Goal: Task Accomplishment & Management: Manage account settings

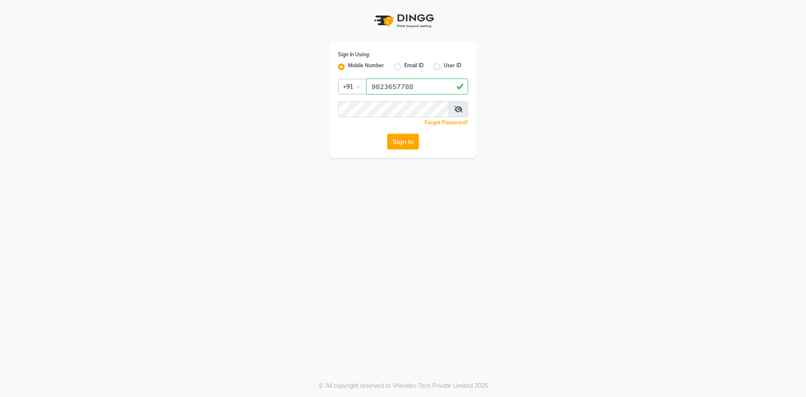
drag, startPoint x: 417, startPoint y: 89, endPoint x: 351, endPoint y: 91, distance: 66.4
click at [351, 91] on div "Country Code × [PHONE_NUMBER]" at bounding box center [403, 87] width 130 height 16
click at [397, 134] on button "Sign In" at bounding box center [403, 142] width 32 height 16
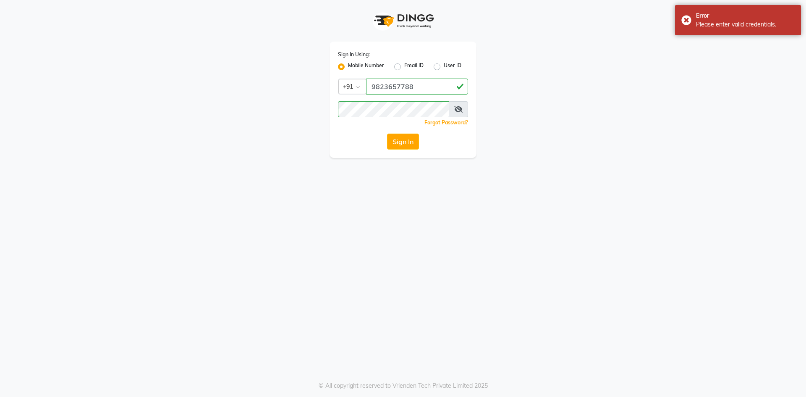
click at [403, 147] on button "Sign In" at bounding box center [403, 142] width 32 height 16
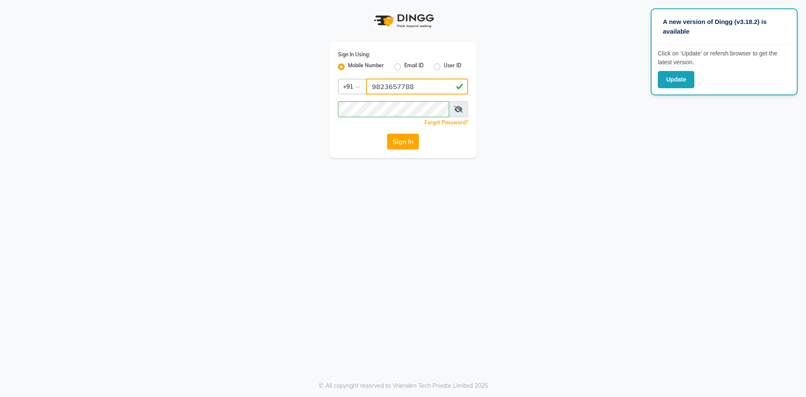
click at [416, 88] on input "9823657788" at bounding box center [417, 87] width 102 height 16
drag, startPoint x: 416, startPoint y: 88, endPoint x: 355, endPoint y: 87, distance: 60.9
click at [355, 87] on div "Country Code × [PHONE_NUMBER]" at bounding box center [403, 87] width 130 height 16
type input "9823657766"
click at [336, 112] on div "Sign In Using: Mobile Number Email ID User ID Country Code × [PHONE_NUMBER] Rem…" at bounding box center [403, 100] width 147 height 116
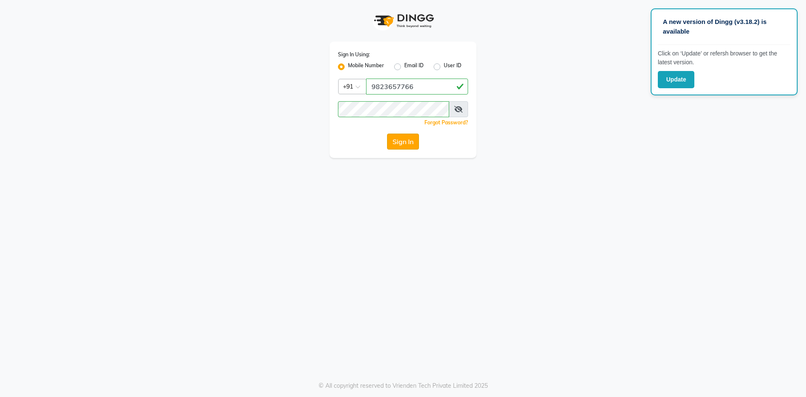
click at [418, 142] on button "Sign In" at bounding box center [403, 142] width 32 height 16
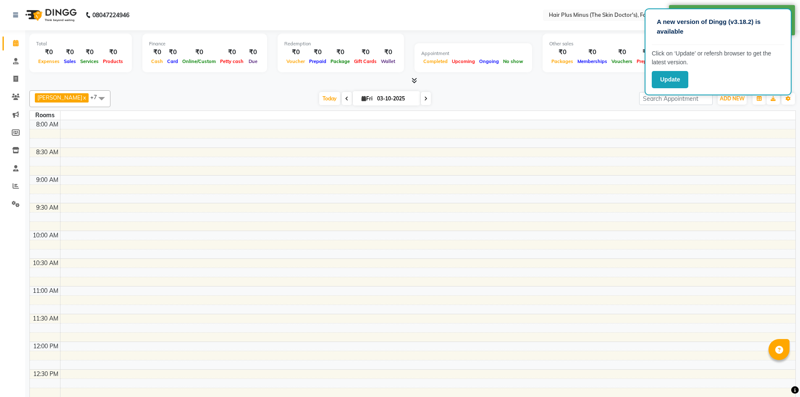
select select "en"
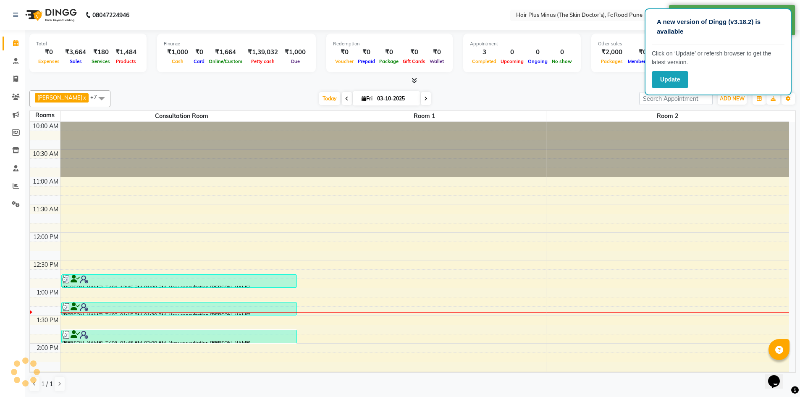
click at [593, 93] on div "[DATE] [DATE]" at bounding box center [375, 98] width 520 height 13
click at [619, 92] on div "[PERSON_NAME] x Dr. Anupama x [PERSON_NAME] x [PERSON_NAME] x [PERSON_NAME] x […" at bounding box center [412, 98] width 766 height 17
click at [618, 91] on div "[PERSON_NAME] x Dr. Anupama x [PERSON_NAME] x [PERSON_NAME] x [PERSON_NAME] x […" at bounding box center [412, 98] width 766 height 17
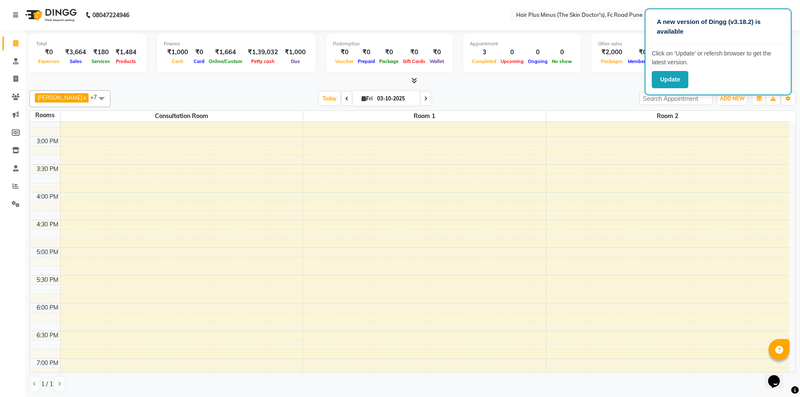
scroll to position [336, 0]
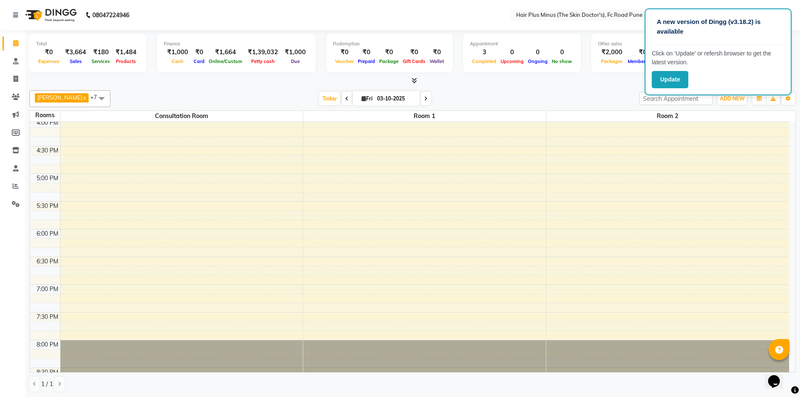
click at [384, 99] on input "03-10-2025" at bounding box center [396, 98] width 42 height 13
select select "10"
select select "2025"
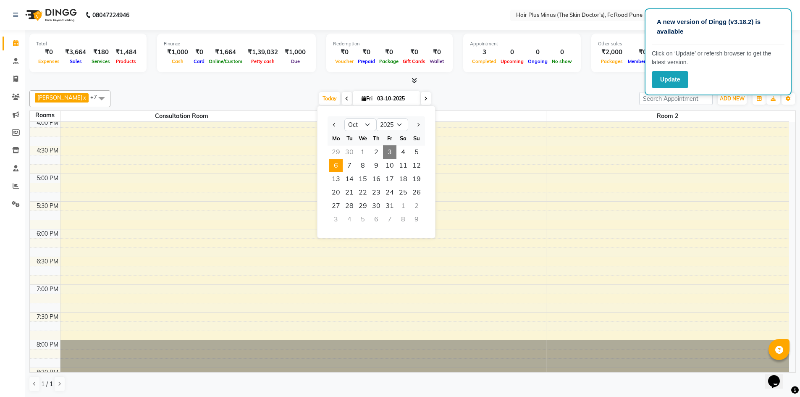
click at [337, 165] on span "6" at bounding box center [335, 165] width 13 height 13
type input "[DATE]"
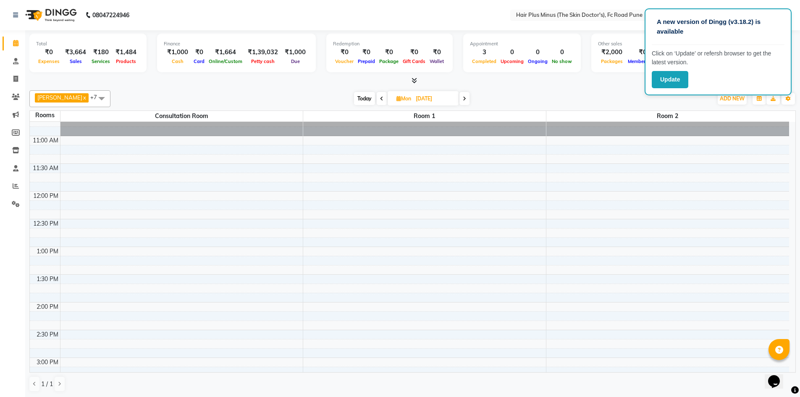
scroll to position [41, 0]
click at [324, 191] on div "10:00 AM 10:30 AM 11:00 AM 11:30 AM 12:00 PM 12:30 PM 1:00 PM 1:30 PM 2:00 PM 2…" at bounding box center [409, 385] width 759 height 609
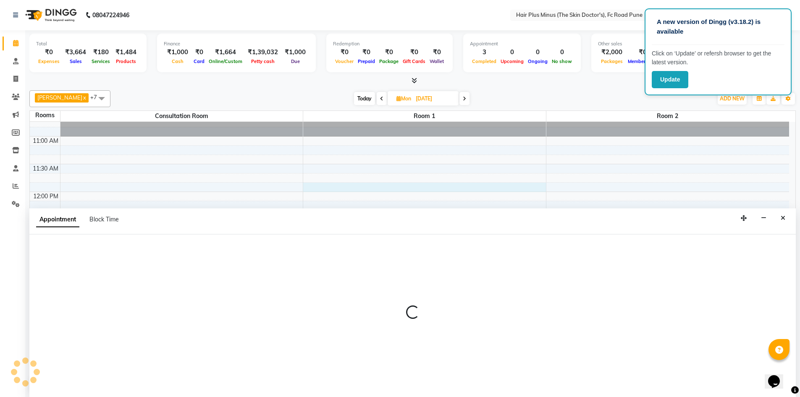
scroll to position [0, 0]
select select "tentative"
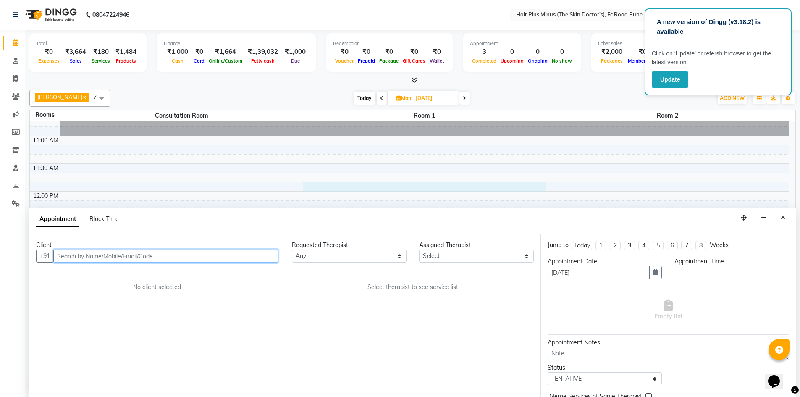
select select "705"
click at [123, 257] on input "text" at bounding box center [165, 255] width 225 height 13
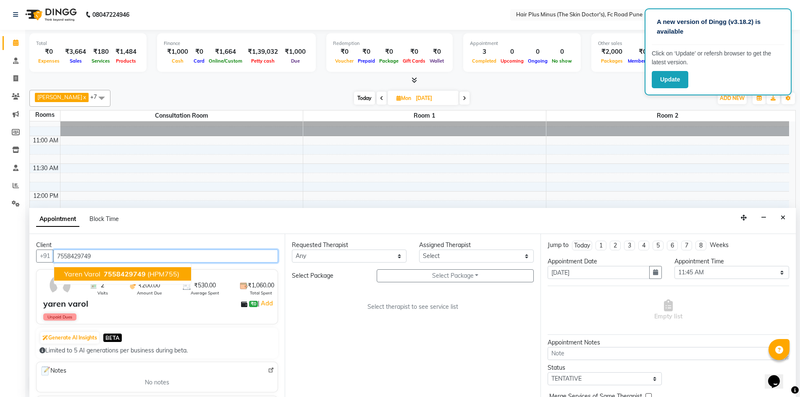
click at [173, 274] on span "(HPM755)" at bounding box center [163, 274] width 32 height 8
type input "7558429749"
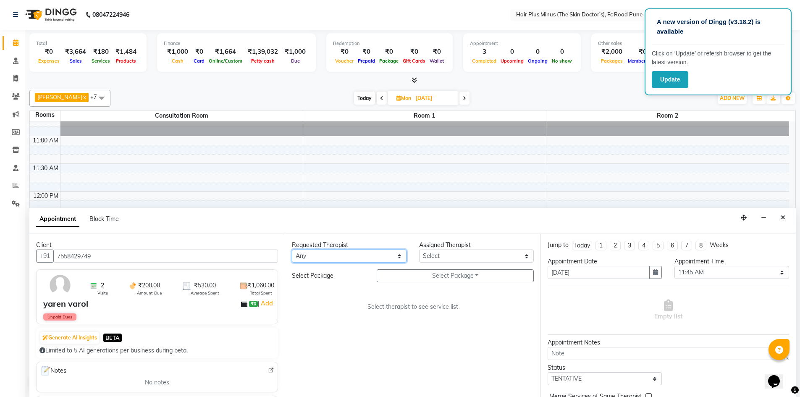
click at [346, 260] on select "Any Dr [PERSON_NAME] Dr. [PERSON_NAME] [PERSON_NAME] Dr [PERSON_NAME] [PERSON_N…" at bounding box center [349, 255] width 115 height 13
select select "71424"
click at [292, 249] on select "Any Dr [PERSON_NAME] Dr. [PERSON_NAME] [PERSON_NAME] Dr [PERSON_NAME] [PERSON_N…" at bounding box center [349, 255] width 115 height 13
select select "71424"
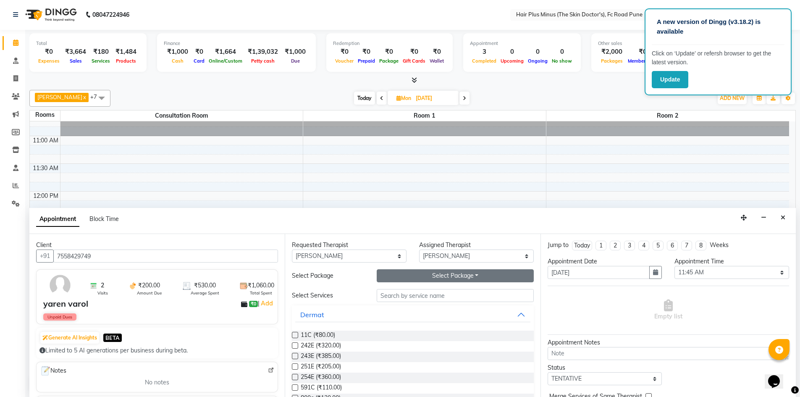
click at [450, 276] on button "Select Package Toggle Dropdown" at bounding box center [455, 275] width 157 height 13
click at [421, 292] on li "M acne peel 4 s" at bounding box center [410, 293] width 66 height 12
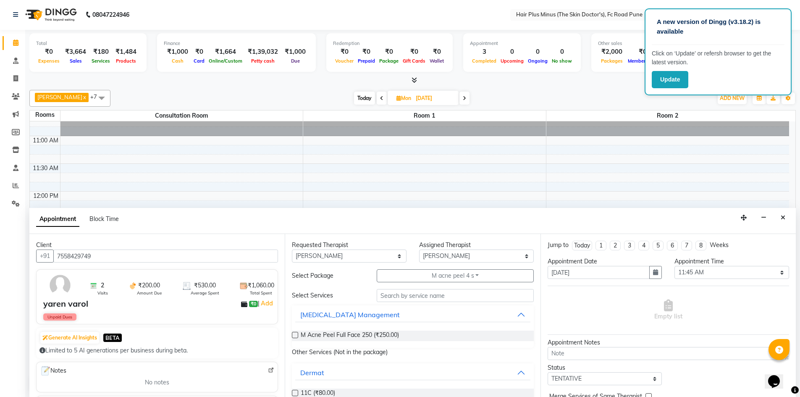
drag, startPoint x: 296, startPoint y: 335, endPoint x: 401, endPoint y: 334, distance: 105.4
click at [300, 335] on div "M Acne Peel Full Face 250 (₹250.00)" at bounding box center [412, 336] width 241 height 10
click at [299, 334] on div "M Acne Peel Full Face 250 (₹250.00)" at bounding box center [412, 336] width 241 height 10
click at [294, 334] on label at bounding box center [295, 335] width 6 height 6
click at [294, 334] on input "checkbox" at bounding box center [294, 335] width 5 height 5
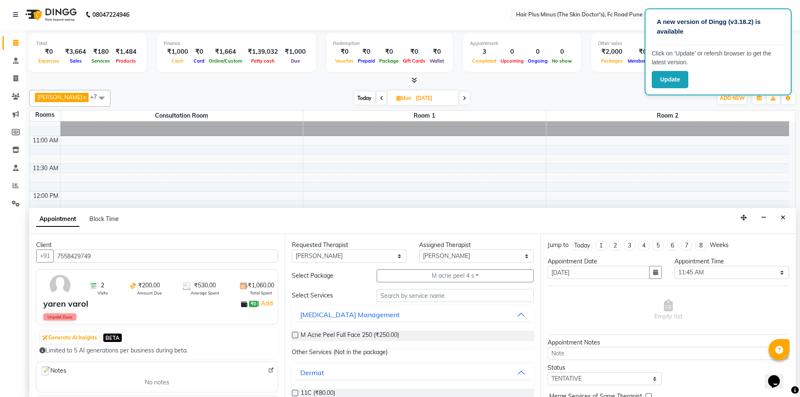
checkbox input "true"
select select "4035"
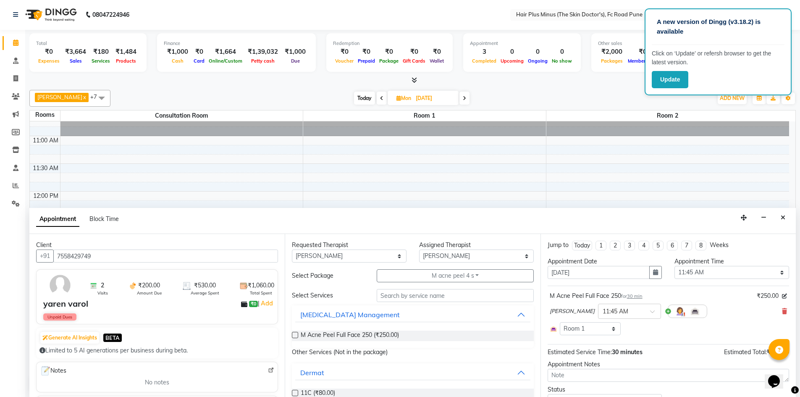
checkbox input "false"
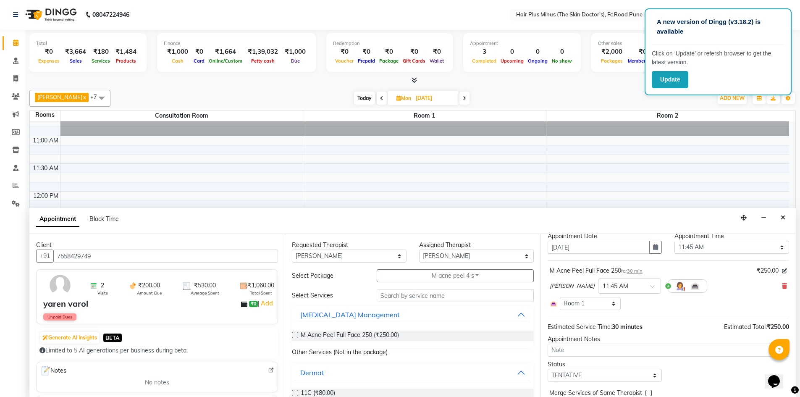
scroll to position [49, 0]
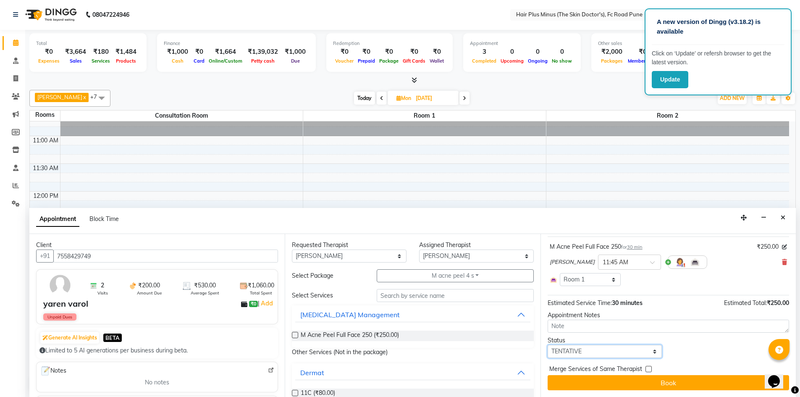
drag, startPoint x: 623, startPoint y: 357, endPoint x: 624, endPoint y: 352, distance: 6.0
click at [623, 357] on select "Select TENTATIVE CONFIRM UPCOMING" at bounding box center [605, 351] width 115 height 13
select select "upcoming"
click at [548, 345] on select "Select TENTATIVE CONFIRM UPCOMING" at bounding box center [605, 351] width 115 height 13
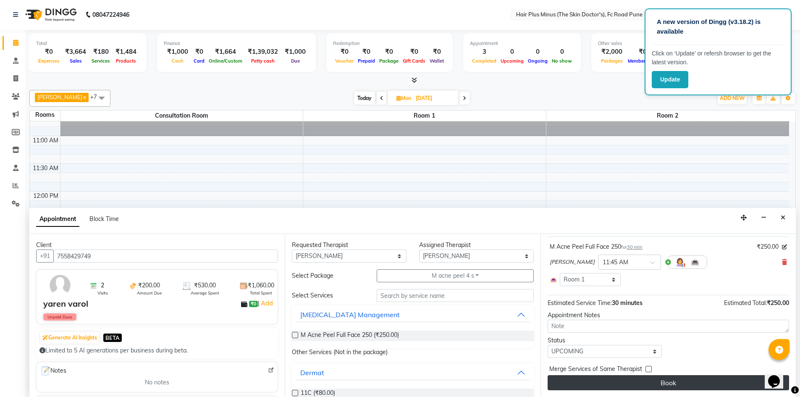
drag, startPoint x: 606, startPoint y: 383, endPoint x: 602, endPoint y: 370, distance: 13.8
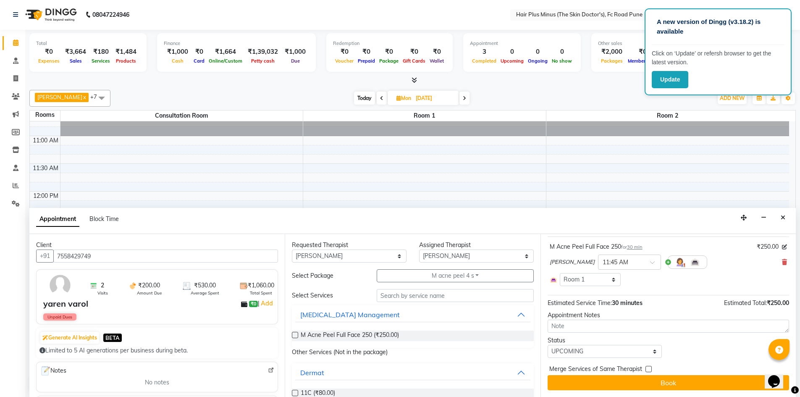
click at [606, 380] on button "Book" at bounding box center [668, 382] width 241 height 15
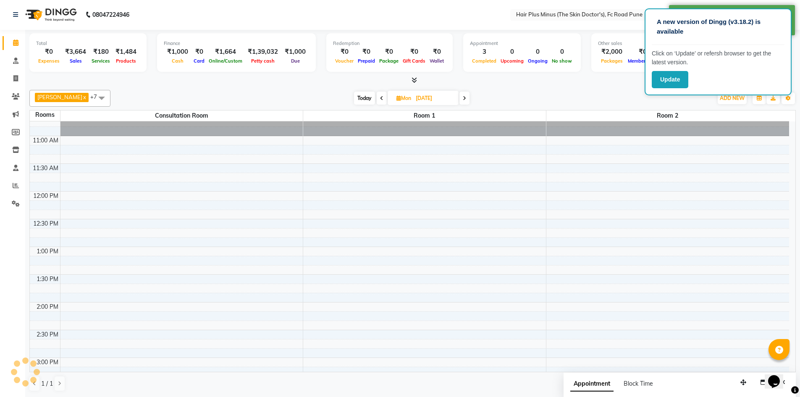
scroll to position [0, 0]
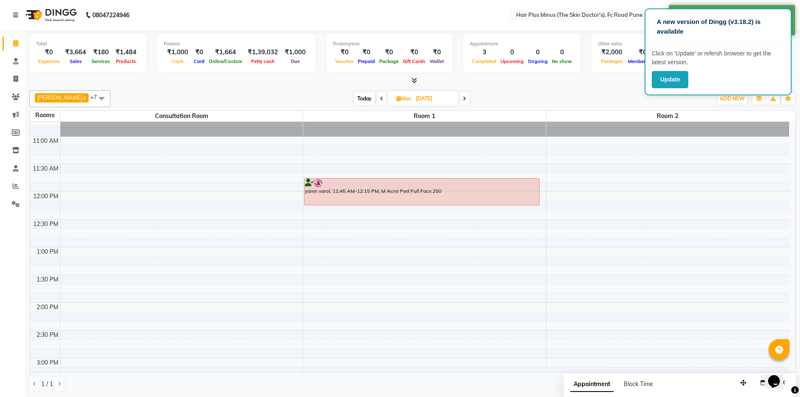
click at [441, 100] on input "[DATE]" at bounding box center [434, 98] width 42 height 13
select select "10"
select select "2025"
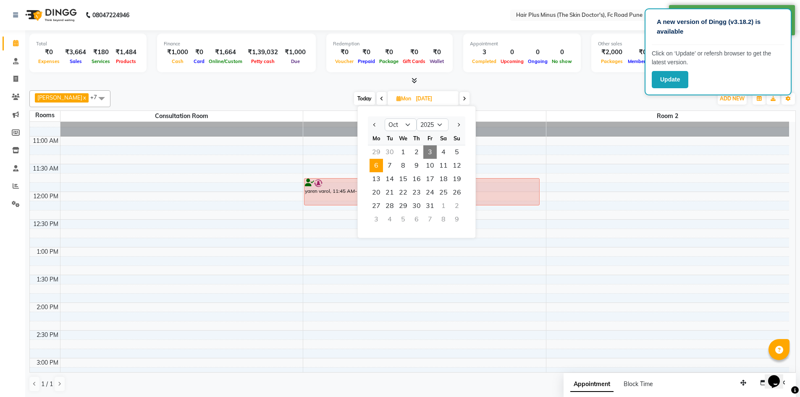
click at [248, 92] on div "[DATE] [DATE] Jan Feb Mar Apr May Jun [DATE] Aug Sep Oct Nov [DATE] 2016 2017 2…" at bounding box center [412, 98] width 594 height 13
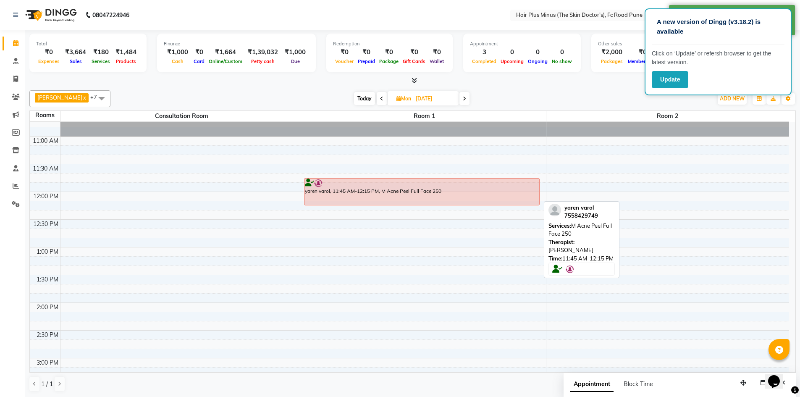
click at [368, 188] on div "yaren varol, 11:45 AM-12:15 PM, M Acne Peel Full Face 250" at bounding box center [421, 191] width 235 height 26
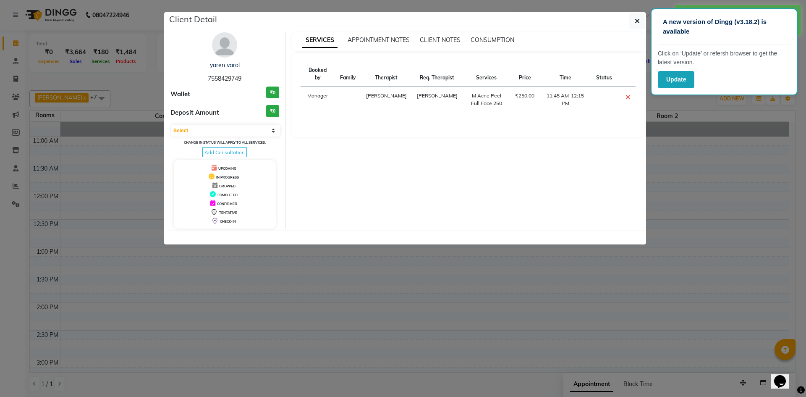
click at [225, 168] on span "UPCOMING" at bounding box center [227, 168] width 18 height 4
click at [638, 19] on icon "button" at bounding box center [637, 21] width 5 height 7
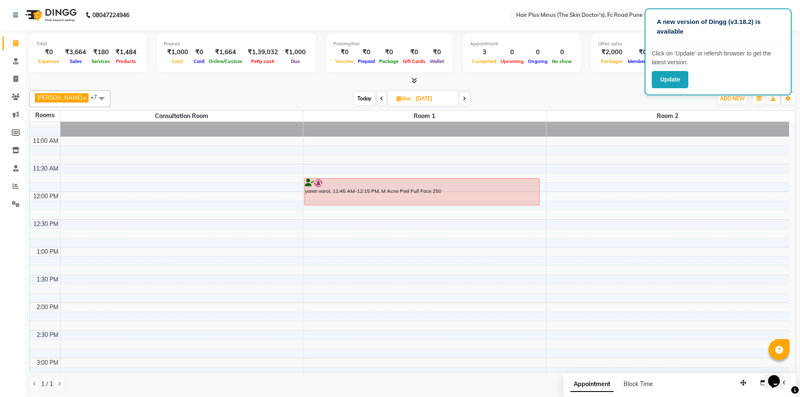
click at [583, 93] on div "[DATE] [DATE]" at bounding box center [412, 98] width 594 height 13
click at [667, 83] on button "Update" at bounding box center [670, 79] width 37 height 17
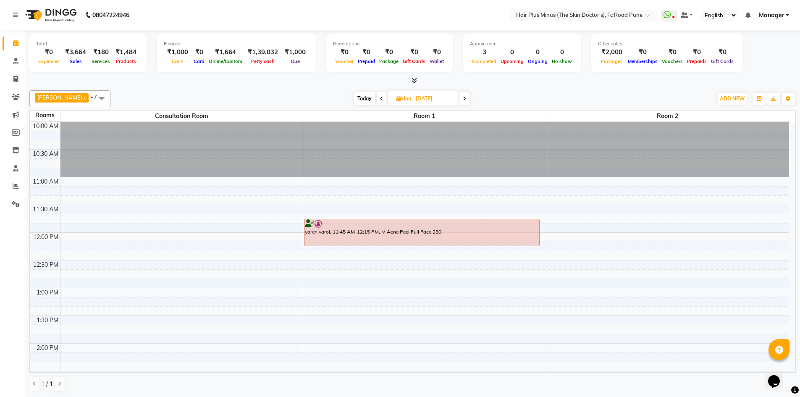
click at [422, 92] on span "Mon 06-10-2025" at bounding box center [423, 98] width 71 height 14
click at [428, 94] on input "[DATE]" at bounding box center [434, 98] width 42 height 13
select select "10"
select select "2025"
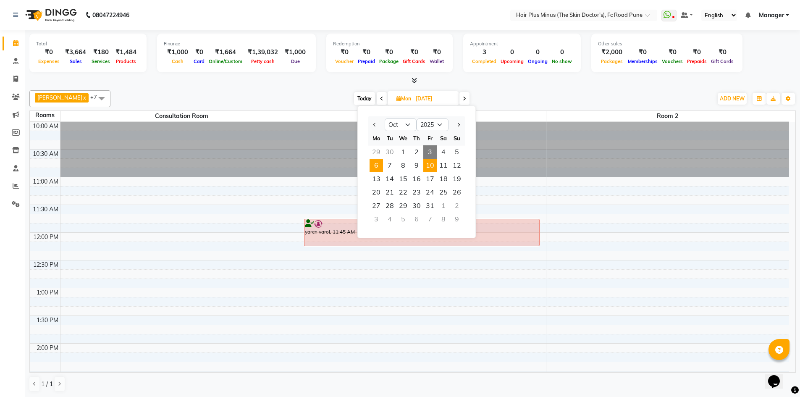
click at [426, 164] on span "10" at bounding box center [429, 165] width 13 height 13
type input "10-10-2025"
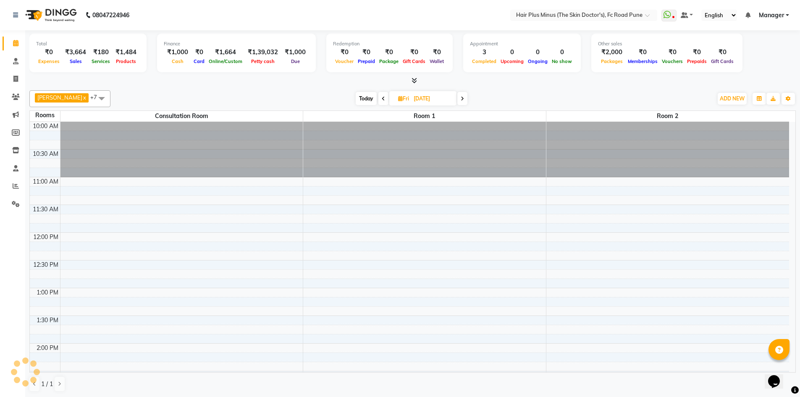
scroll to position [167, 0]
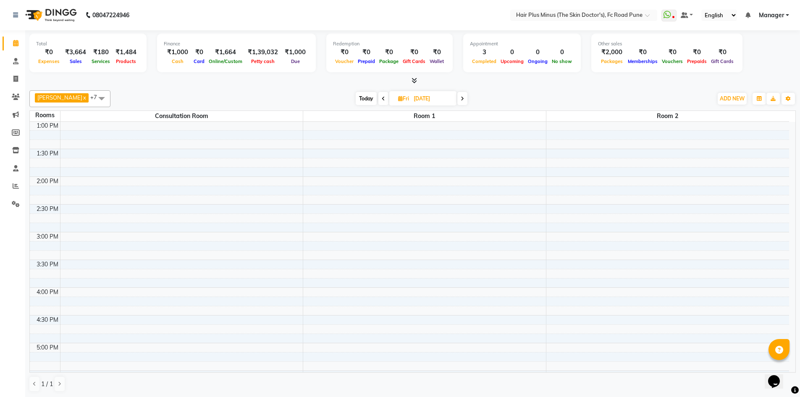
click at [376, 189] on div "10:00 AM 10:30 AM 11:00 AM 11:30 AM 12:00 PM 12:30 PM 1:00 PM 1:30 PM 2:00 PM 2…" at bounding box center [409, 259] width 759 height 609
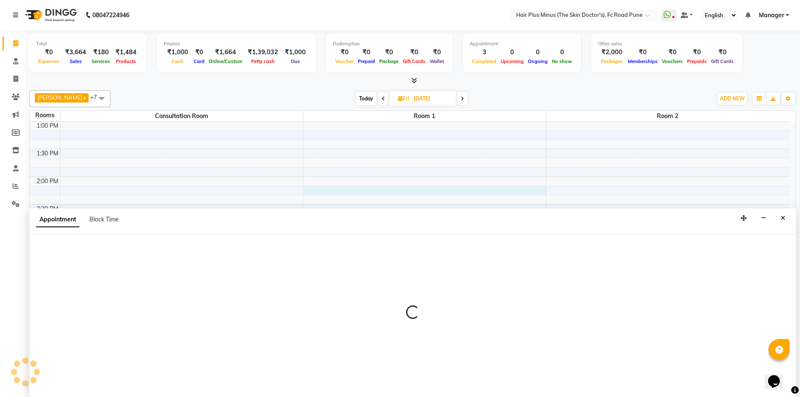
scroll to position [0, 0]
select select "855"
select select "tentative"
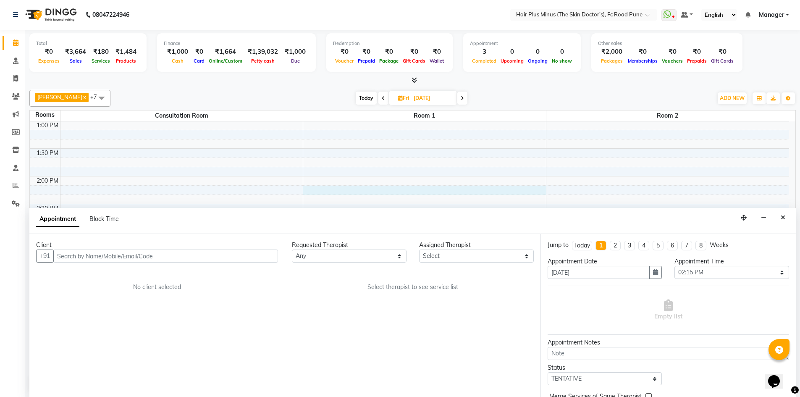
click at [121, 254] on input "text" at bounding box center [165, 255] width 225 height 13
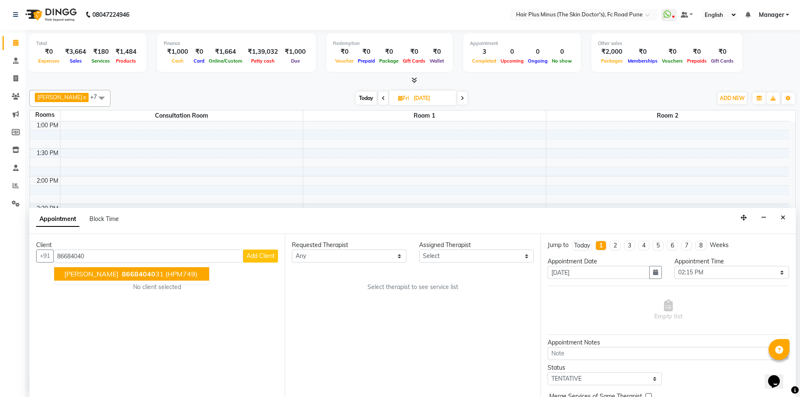
click at [135, 270] on span "86684040" at bounding box center [139, 274] width 34 height 8
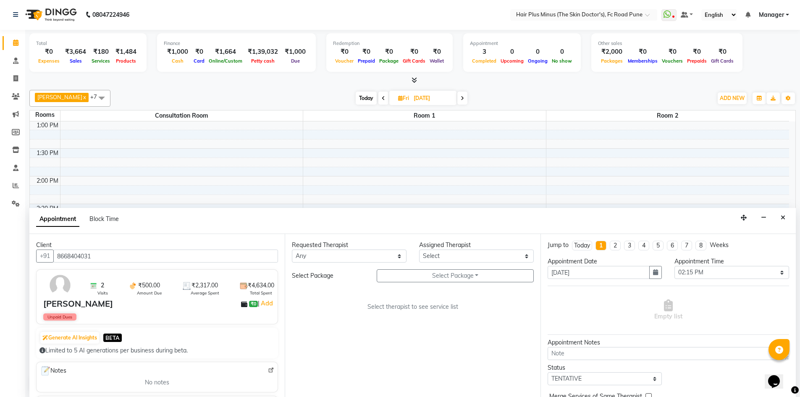
type input "8668404031"
drag, startPoint x: 323, startPoint y: 254, endPoint x: 323, endPoint y: 259, distance: 4.6
click at [323, 254] on select "Any Dr [PERSON_NAME] Dr. [PERSON_NAME] [PERSON_NAME] Dr [PERSON_NAME] [PERSON_N…" at bounding box center [349, 255] width 115 height 13
select select "71424"
click at [292, 249] on select "Any Dr [PERSON_NAME] Dr. [PERSON_NAME] [PERSON_NAME] Dr [PERSON_NAME] [PERSON_N…" at bounding box center [349, 255] width 115 height 13
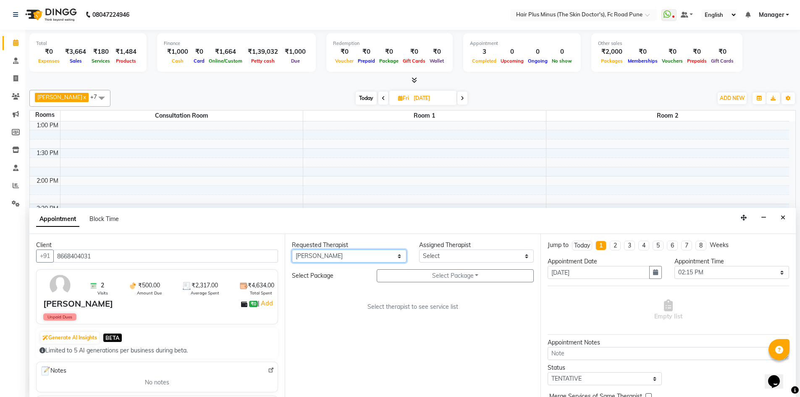
select select "71424"
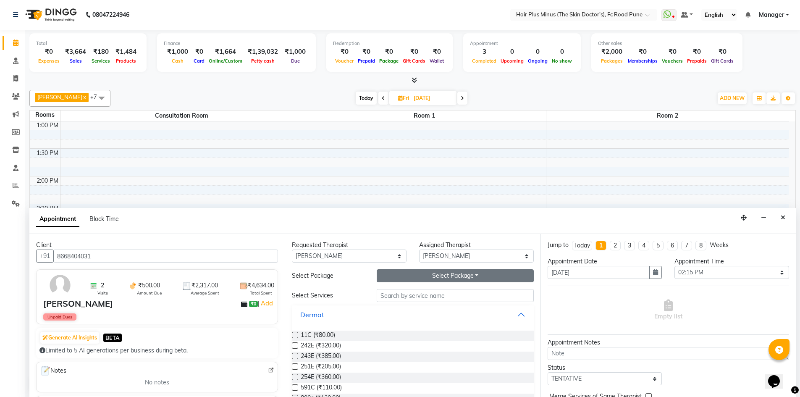
click at [457, 274] on button "Select Package Toggle Dropdown" at bounding box center [455, 275] width 157 height 13
click at [412, 296] on li "M Pigmentation Peel (5+1)-22" at bounding box center [430, 293] width 107 height 12
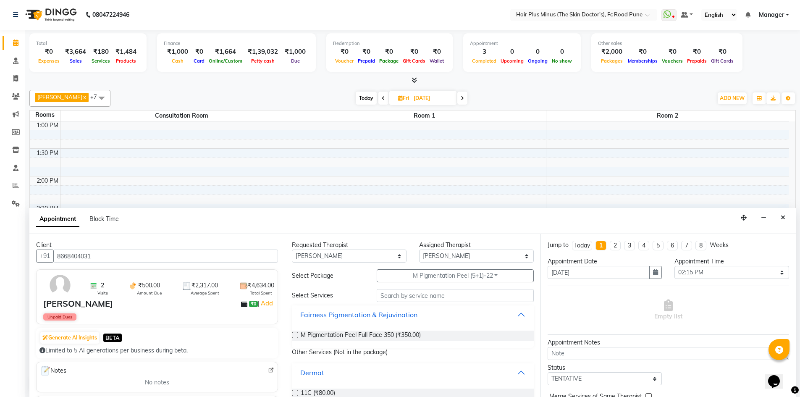
click at [295, 333] on label at bounding box center [295, 335] width 6 height 6
click at [295, 333] on input "checkbox" at bounding box center [294, 335] width 5 height 5
checkbox input "true"
select select "4035"
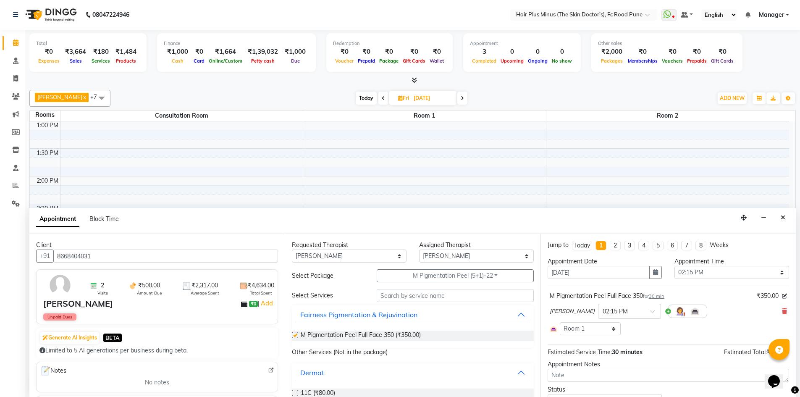
scroll to position [49, 0]
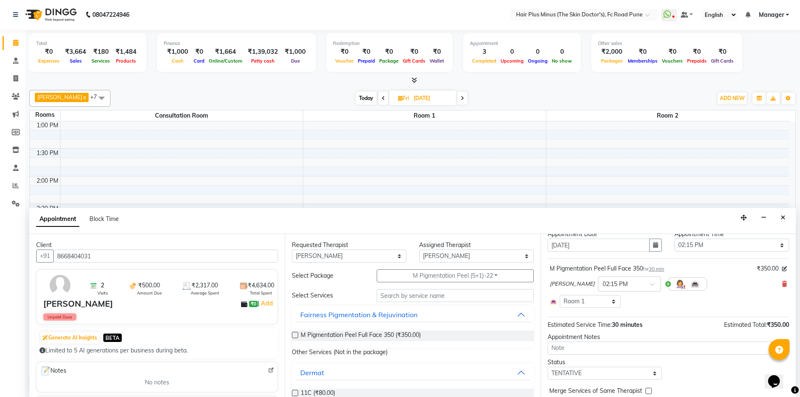
checkbox input "false"
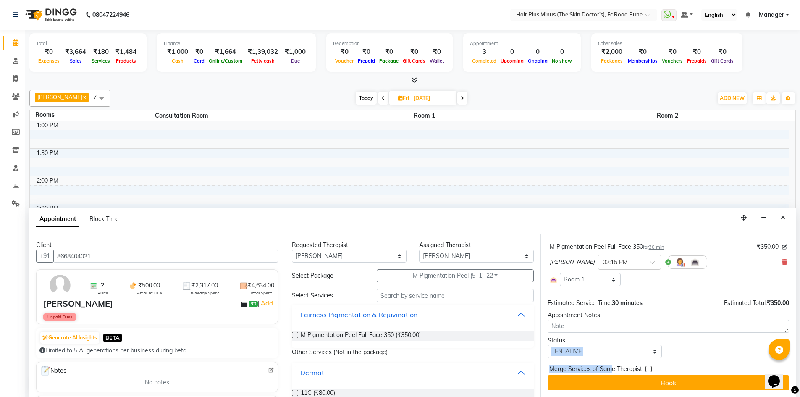
click at [610, 354] on div "Jump to Today 1 2 3 4 5 6 7 8 Weeks Appointment Date 10-10-2025 Appointment Tim…" at bounding box center [668, 315] width 255 height 163
click at [610, 352] on select "Select TENTATIVE CONFIRM UPCOMING" at bounding box center [605, 351] width 115 height 13
select select "upcoming"
click at [548, 345] on select "Select TENTATIVE CONFIRM UPCOMING" at bounding box center [605, 351] width 115 height 13
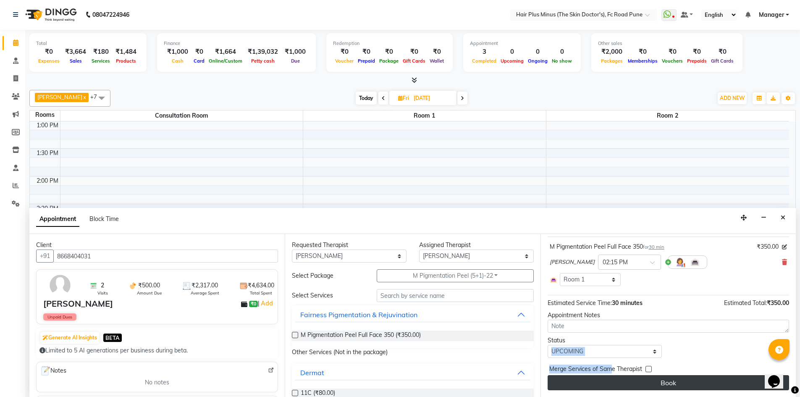
click at [595, 384] on button "Book" at bounding box center [668, 382] width 241 height 15
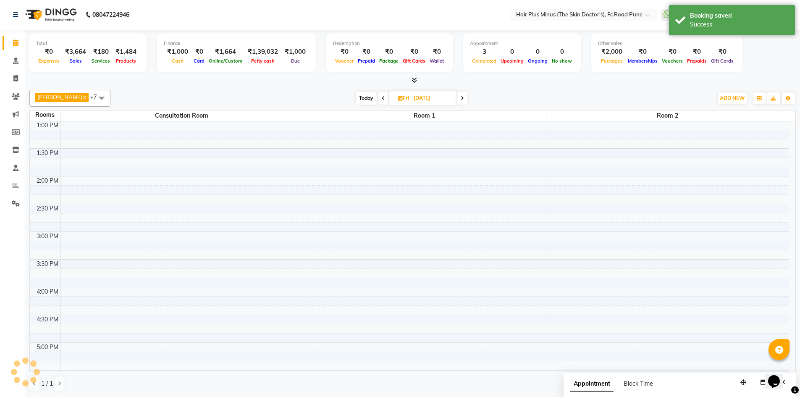
scroll to position [0, 0]
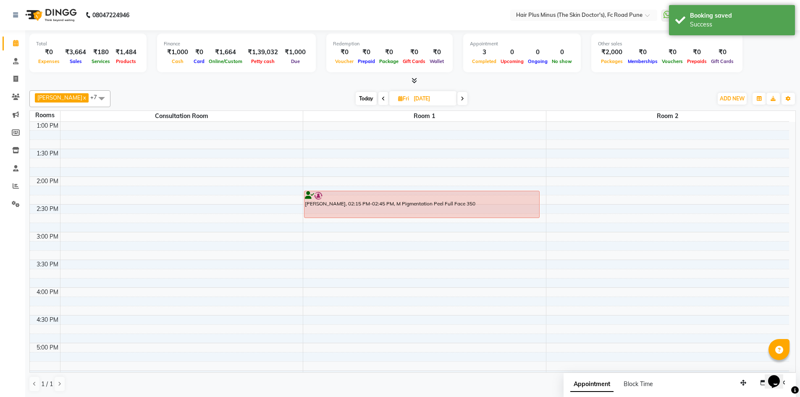
click at [431, 102] on input "10-10-2025" at bounding box center [432, 98] width 42 height 13
select select "10"
select select "2025"
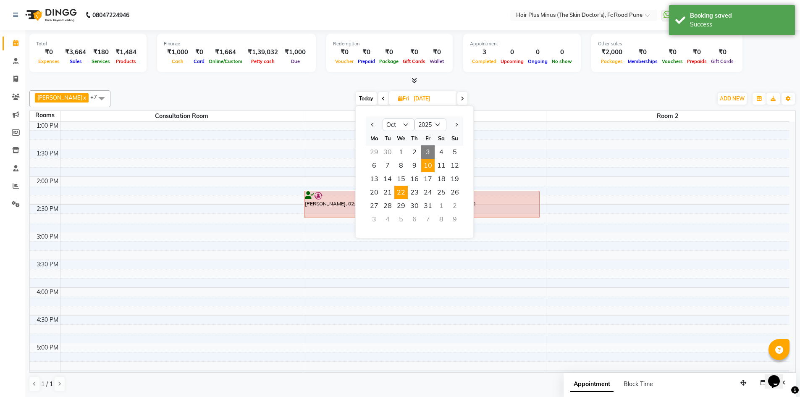
click at [402, 196] on span "22" at bounding box center [400, 192] width 13 height 13
type input "22-10-2025"
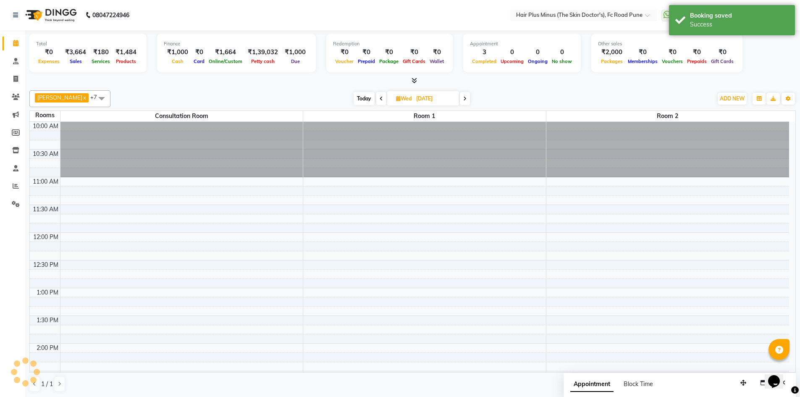
scroll to position [167, 0]
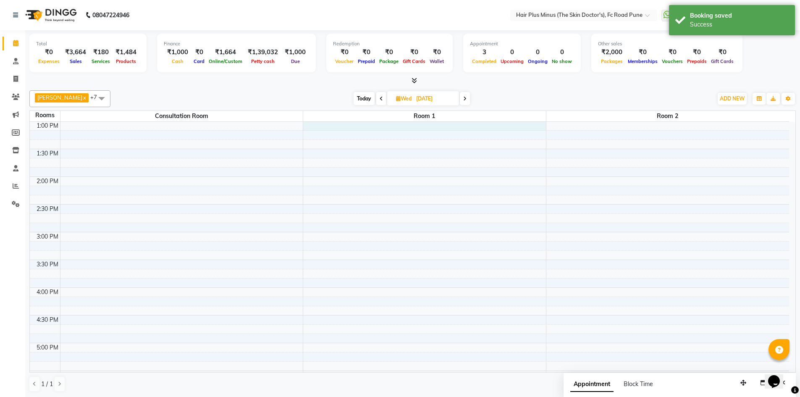
click at [367, 124] on div "10:00 AM 10:30 AM 11:00 AM 11:30 AM 12:00 PM 12:30 PM 1:00 PM 1:30 PM 2:00 PM 2…" at bounding box center [409, 259] width 759 height 609
select select "780"
select select "tentative"
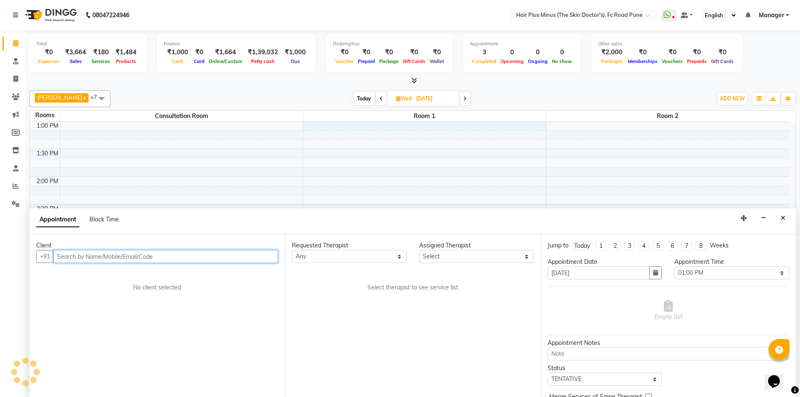
scroll to position [0, 0]
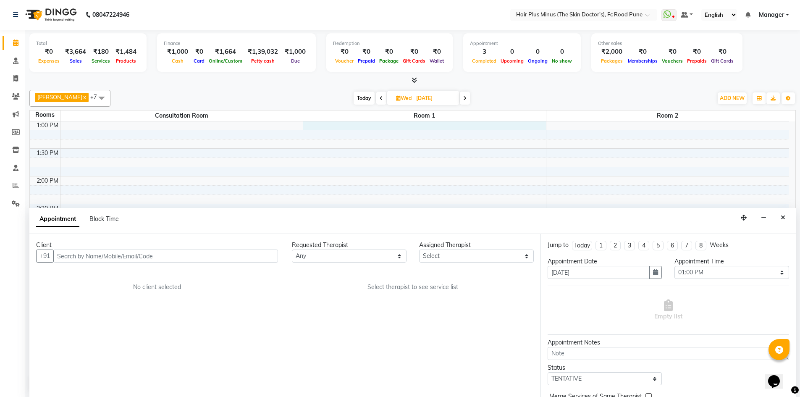
click at [134, 249] on div "Client" at bounding box center [157, 245] width 242 height 9
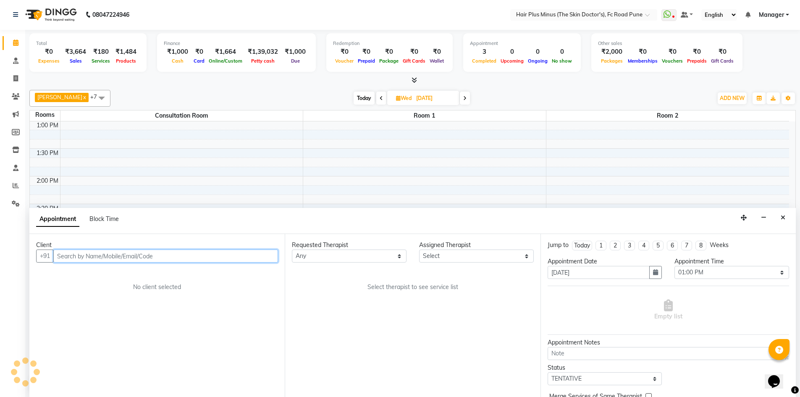
click at [132, 259] on input "text" at bounding box center [165, 255] width 225 height 13
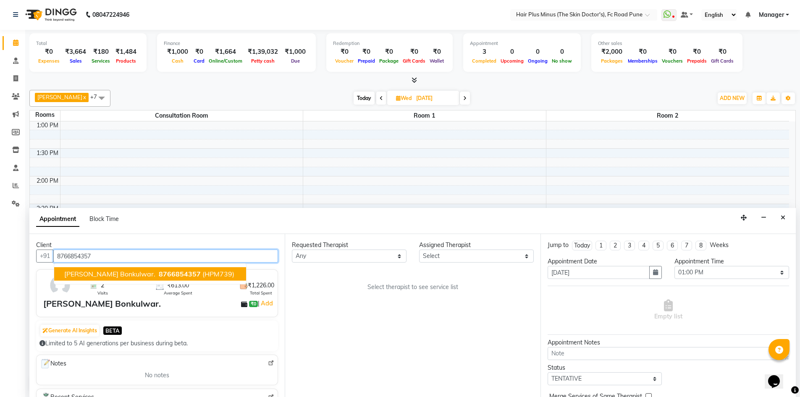
click at [154, 267] on button "shital Bonkulwar. 8766854357 (HPM739)" at bounding box center [150, 273] width 192 height 13
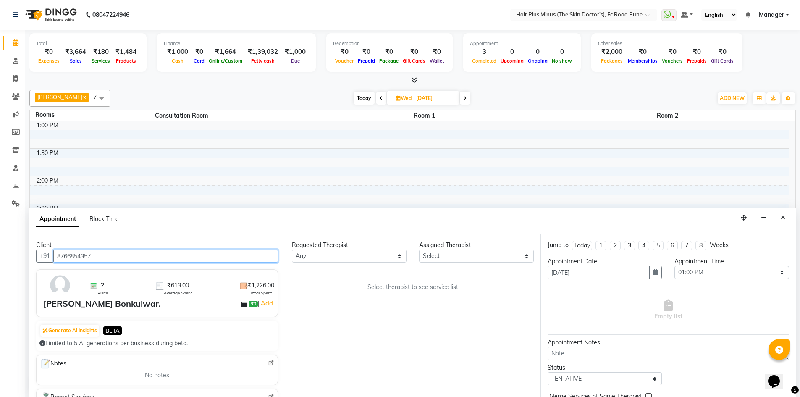
type input "8766854357"
click at [309, 257] on select "Any Dr [PERSON_NAME] Dr. [PERSON_NAME] [PERSON_NAME] Dr [PERSON_NAME] [PERSON_N…" at bounding box center [349, 255] width 115 height 13
select select "89936"
click at [292, 249] on select "Any Dr [PERSON_NAME] Dr. [PERSON_NAME] [PERSON_NAME] Dr [PERSON_NAME] [PERSON_N…" at bounding box center [349, 255] width 115 height 13
select select "89936"
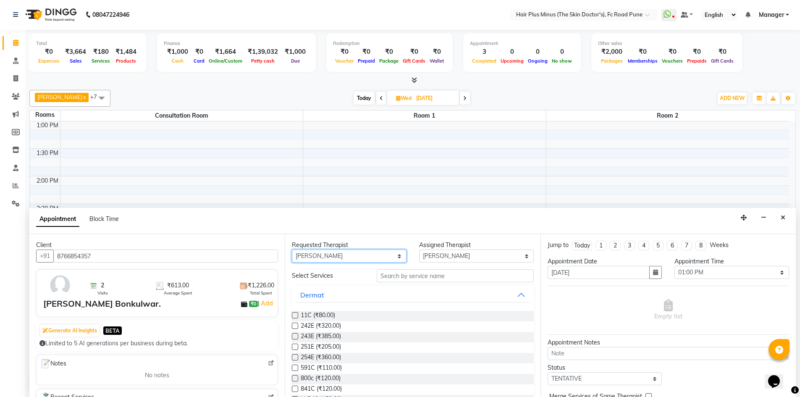
click at [381, 250] on select "Any Dr [PERSON_NAME] Dr. [PERSON_NAME] [PERSON_NAME] Dr [PERSON_NAME] [PERSON_N…" at bounding box center [349, 255] width 115 height 13
select select "71424"
click at [292, 249] on select "Any Dr [PERSON_NAME] Dr. [PERSON_NAME] [PERSON_NAME] Dr [PERSON_NAME] [PERSON_N…" at bounding box center [349, 255] width 115 height 13
select select "71424"
click at [413, 269] on input "text" at bounding box center [455, 275] width 157 height 13
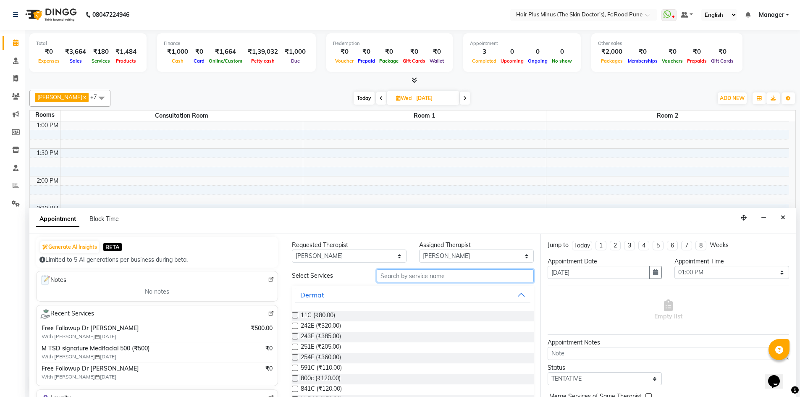
scroll to position [84, 0]
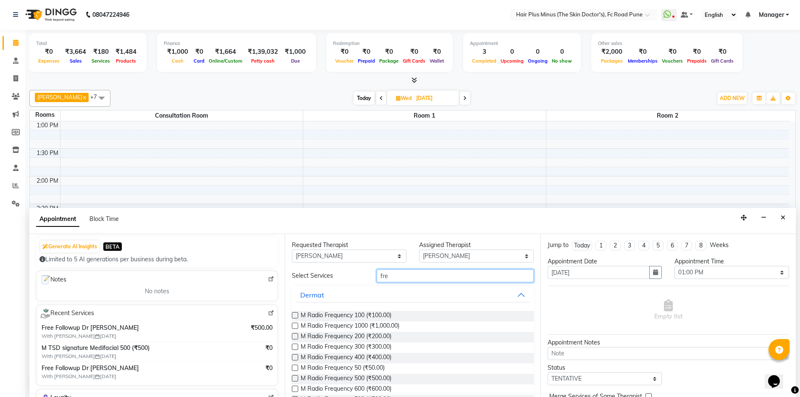
type input "free"
drag, startPoint x: 391, startPoint y: 273, endPoint x: 380, endPoint y: 275, distance: 10.6
click at [380, 275] on input "free" at bounding box center [455, 274] width 157 height 13
drag, startPoint x: 376, startPoint y: 276, endPoint x: 390, endPoint y: 276, distance: 13.5
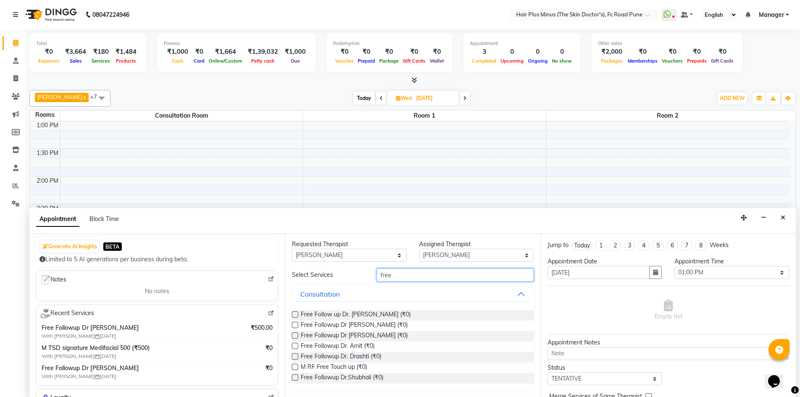
click at [390, 276] on input "free" at bounding box center [455, 274] width 157 height 13
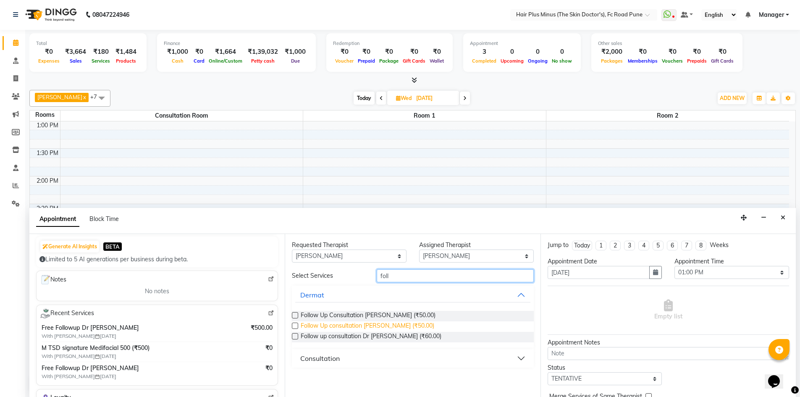
type input "foll"
click at [349, 324] on span "Follow Up consultation [PERSON_NAME] (₹50.00)" at bounding box center [368, 326] width 134 height 10
checkbox input "true"
select select "4035"
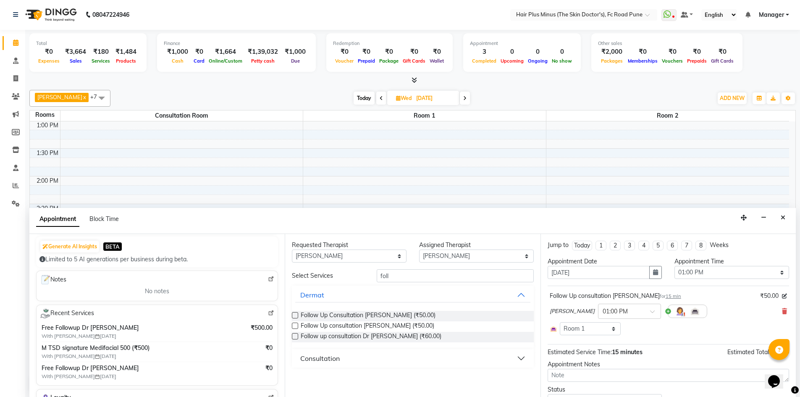
checkbox input "false"
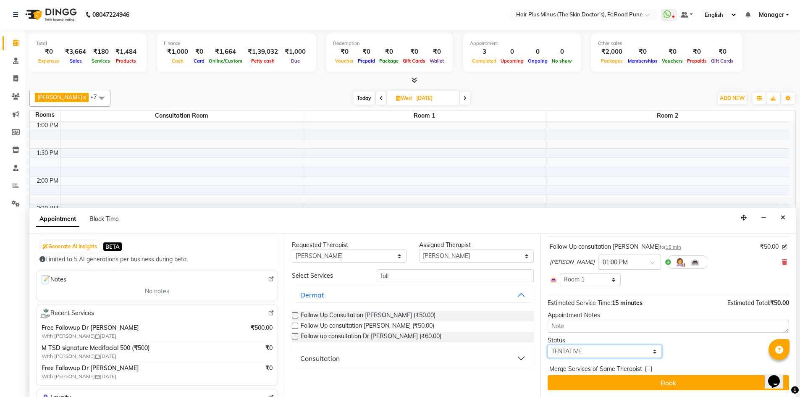
click at [602, 352] on select "Select TENTATIVE CONFIRM UPCOMING" at bounding box center [605, 351] width 115 height 13
select select "upcoming"
click at [548, 345] on select "Select TENTATIVE CONFIRM UPCOMING" at bounding box center [605, 351] width 115 height 13
drag, startPoint x: 582, startPoint y: 386, endPoint x: 577, endPoint y: 352, distance: 34.9
click at [582, 380] on button "Book" at bounding box center [668, 382] width 241 height 15
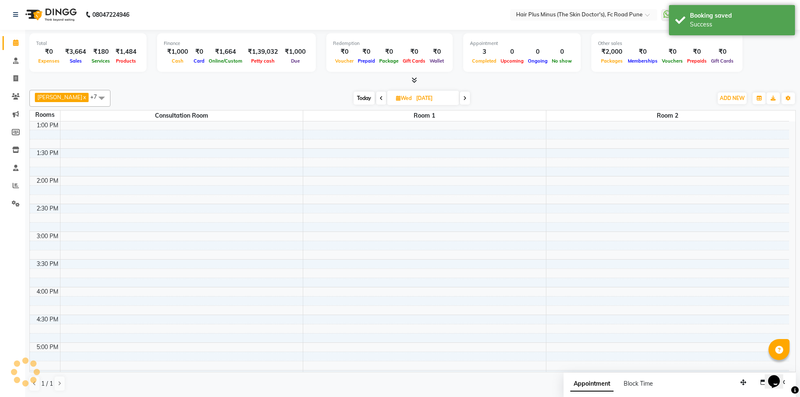
scroll to position [0, 0]
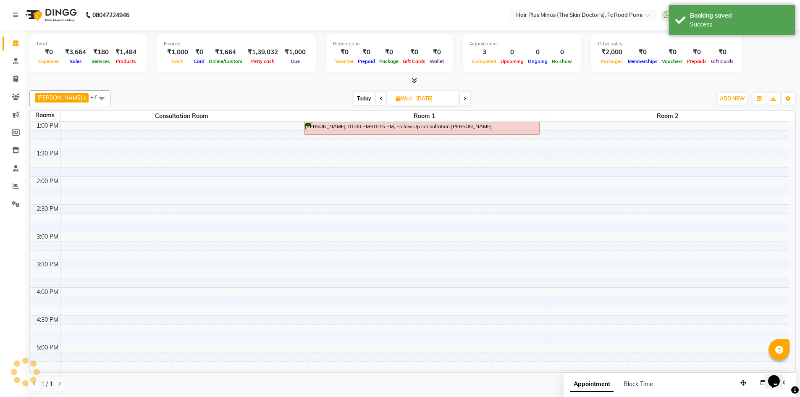
click at [415, 99] on input "22-10-2025" at bounding box center [435, 98] width 42 height 13
select select "10"
select select "2025"
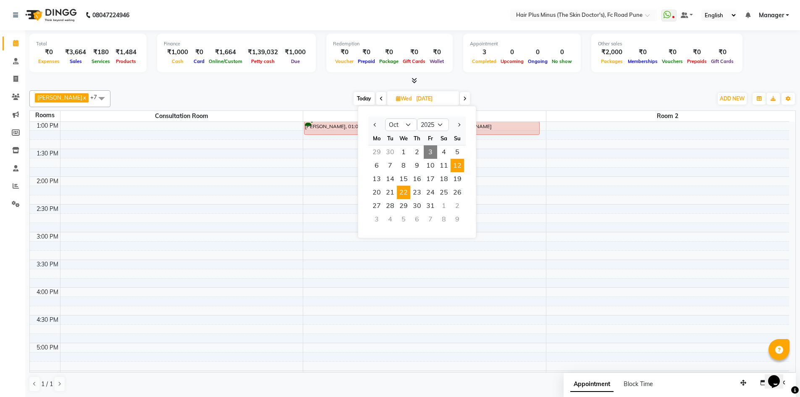
click at [453, 165] on span "12" at bounding box center [457, 165] width 13 height 13
type input "12-10-2025"
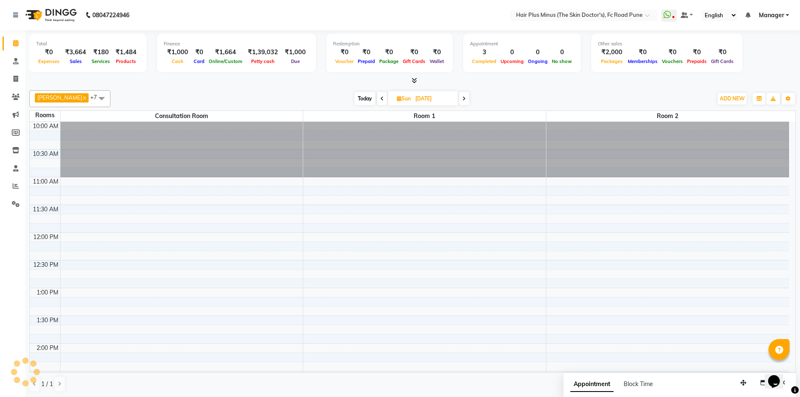
scroll to position [167, 0]
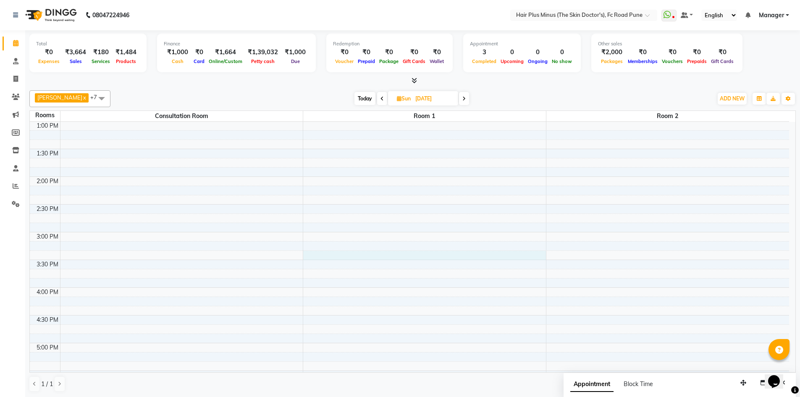
click at [334, 259] on div "10:00 AM 10:30 AM 11:00 AM 11:30 AM 12:00 PM 12:30 PM 1:00 PM 1:30 PM 2:00 PM 2…" at bounding box center [409, 259] width 759 height 609
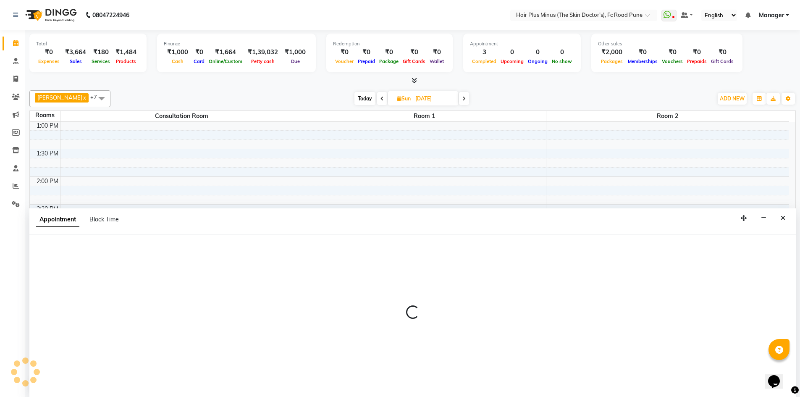
scroll to position [0, 0]
select select "915"
select select "tentative"
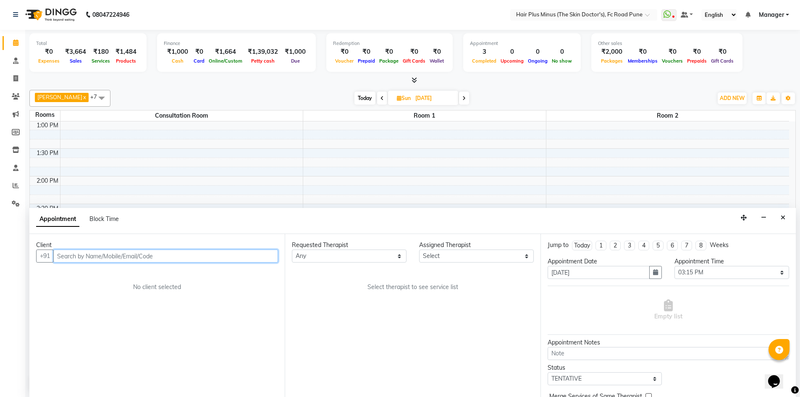
drag, startPoint x: 108, startPoint y: 258, endPoint x: 118, endPoint y: 254, distance: 11.9
click at [108, 257] on input "text" at bounding box center [165, 255] width 225 height 13
type input "9579839151"
drag, startPoint x: 95, startPoint y: 259, endPoint x: 0, endPoint y: 249, distance: 95.4
click at [0, 249] on app-home "08047224946 Select Location × Hair Plus Minus (The Skin Doctor's), Fc Road Pune…" at bounding box center [400, 198] width 800 height 397
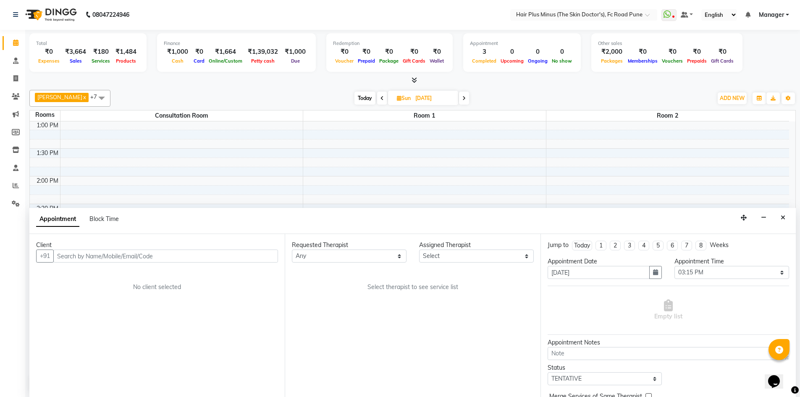
click at [408, 90] on div "Dr Rachana Raj x Dr. Anupama x Dr. Drashti Devani x Dr. Shubhali Salunkhe x Dr.…" at bounding box center [412, 98] width 766 height 17
click at [784, 219] on icon "Close" at bounding box center [783, 218] width 5 height 6
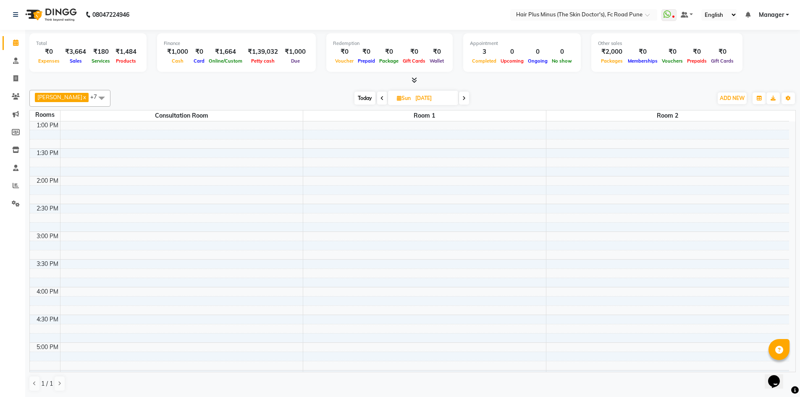
click at [436, 94] on input "12-10-2025" at bounding box center [434, 98] width 42 height 13
select select "10"
select select "2025"
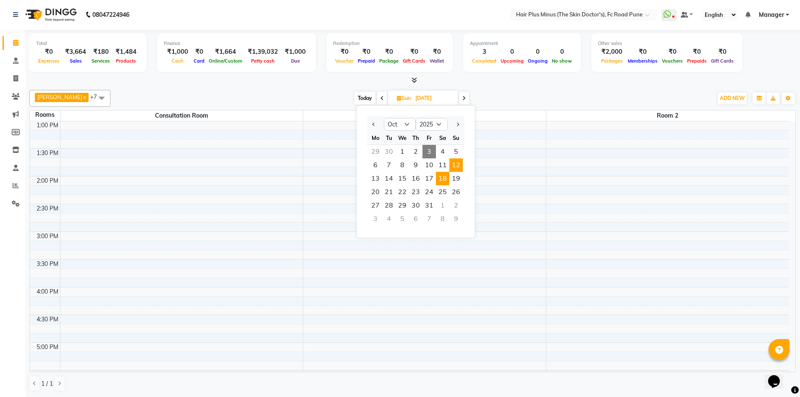
click at [440, 183] on span "18" at bounding box center [442, 178] width 13 height 13
type input "18-10-2025"
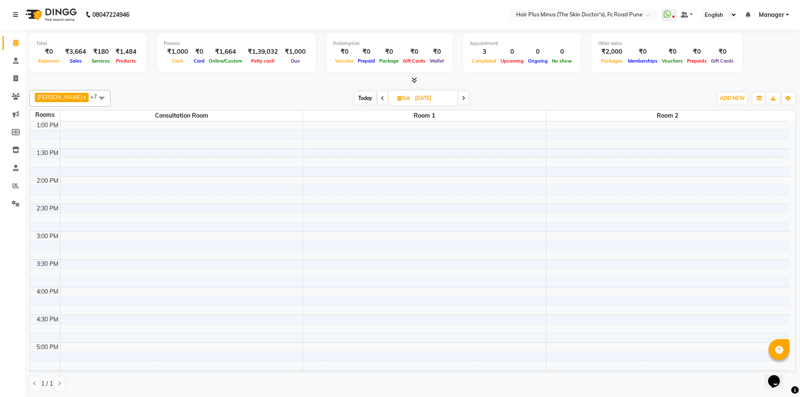
scroll to position [125, 0]
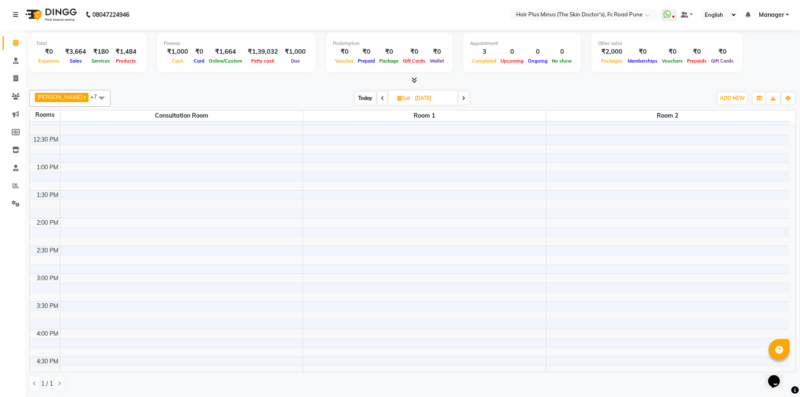
click at [362, 143] on div "10:00 AM 10:30 AM 11:00 AM 11:30 AM 12:00 PM 12:30 PM 1:00 PM 1:30 PM 2:00 PM 2…" at bounding box center [409, 301] width 759 height 609
select select "tentative"
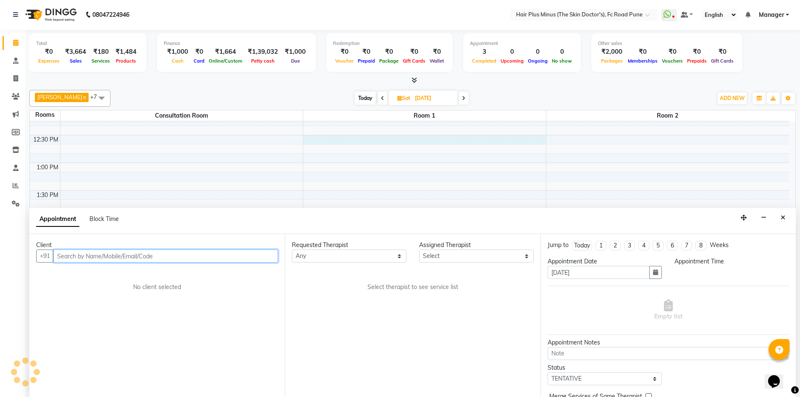
select select "750"
click at [204, 251] on input "text" at bounding box center [165, 255] width 225 height 13
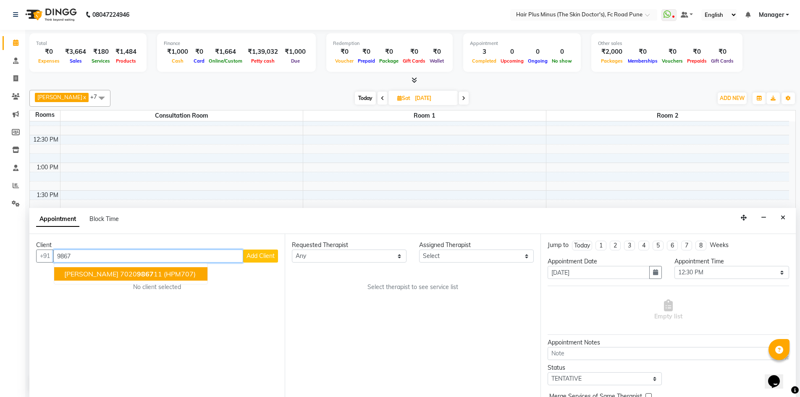
drag, startPoint x: 139, startPoint y: 273, endPoint x: 196, endPoint y: 267, distance: 56.6
click at [139, 273] on span "9867" at bounding box center [145, 274] width 17 height 8
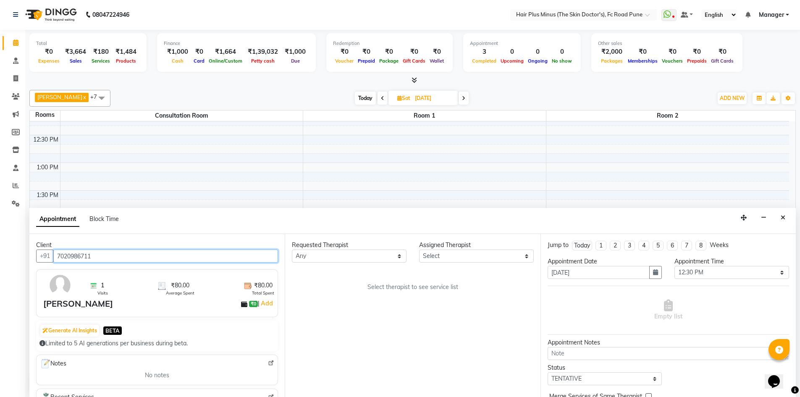
type input "7020986711"
click at [320, 257] on select "Any Dr [PERSON_NAME] Dr. [PERSON_NAME] [PERSON_NAME] Dr [PERSON_NAME] [PERSON_N…" at bounding box center [349, 255] width 115 height 13
select select "71424"
click at [292, 249] on select "Any Dr [PERSON_NAME] Dr. [PERSON_NAME] [PERSON_NAME] Dr [PERSON_NAME] [PERSON_N…" at bounding box center [349, 255] width 115 height 13
select select "71424"
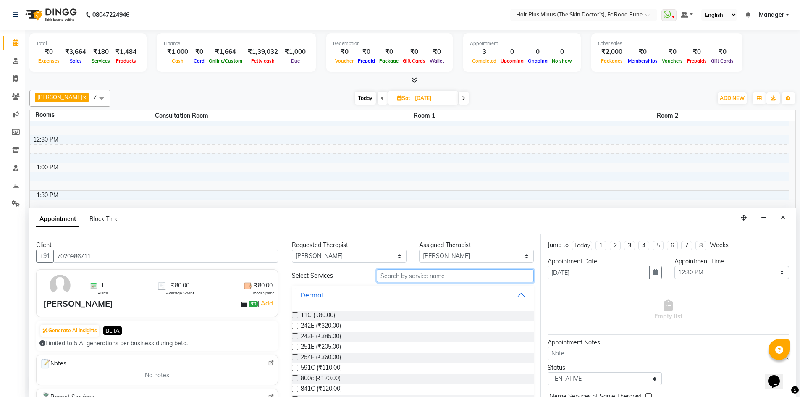
click at [393, 278] on input "text" at bounding box center [455, 275] width 157 height 13
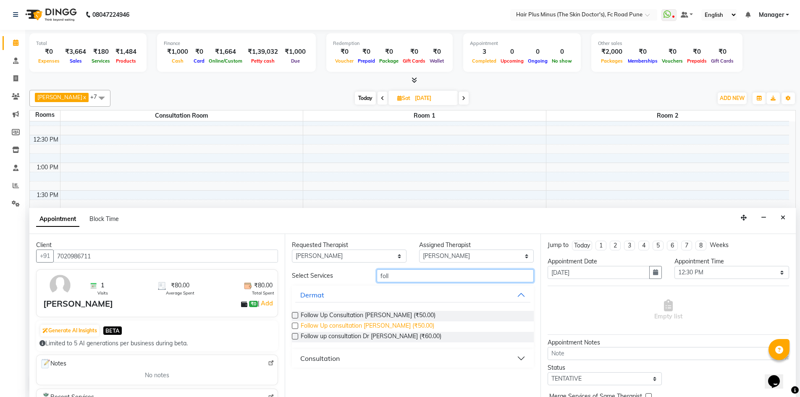
type input "foll"
click at [373, 326] on span "Follow Up consultation [PERSON_NAME] (₹50.00)" at bounding box center [368, 326] width 134 height 10
checkbox input "true"
select select "4035"
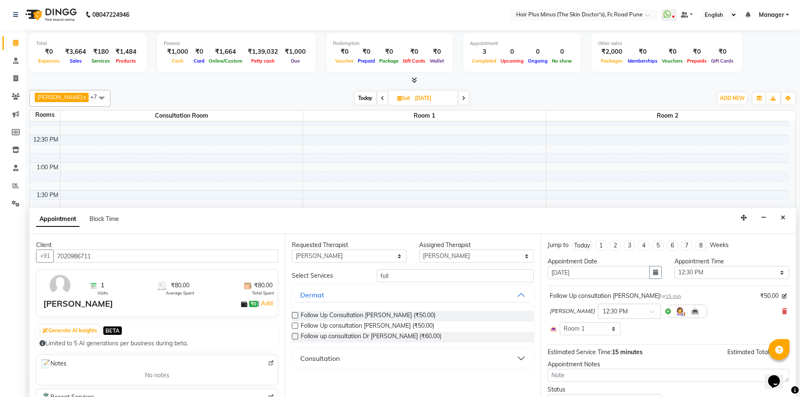
checkbox input "false"
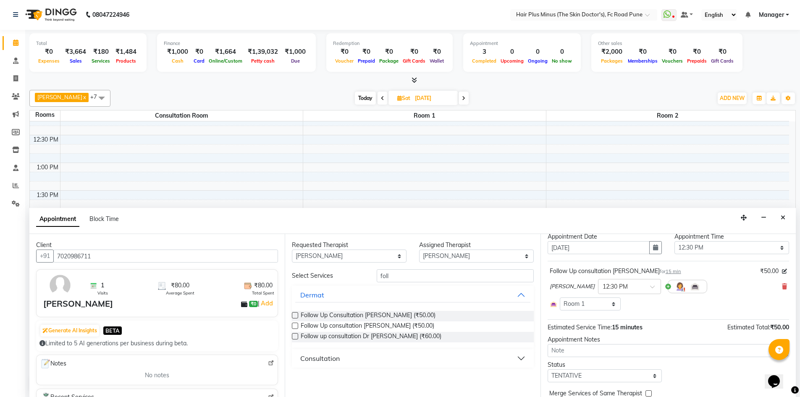
scroll to position [49, 0]
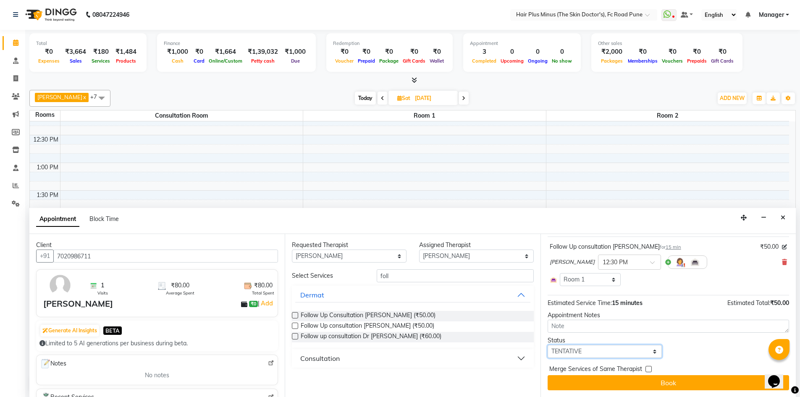
click at [597, 355] on select "Select TENTATIVE CONFIRM UPCOMING" at bounding box center [605, 351] width 115 height 13
select select "upcoming"
click at [548, 345] on select "Select TENTATIVE CONFIRM UPCOMING" at bounding box center [605, 351] width 115 height 13
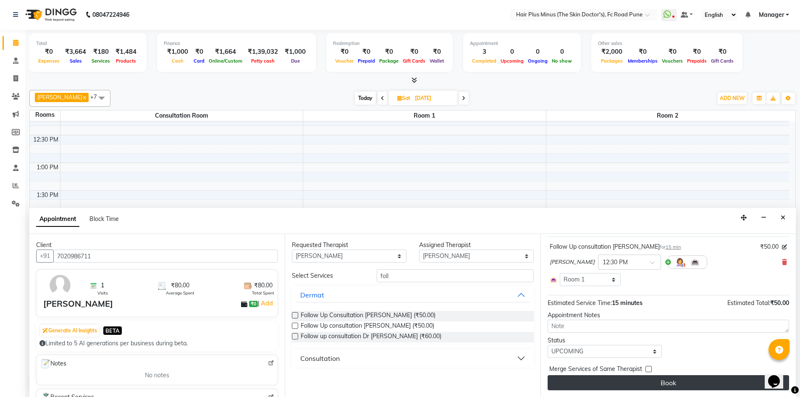
click at [601, 378] on button "Book" at bounding box center [668, 382] width 241 height 15
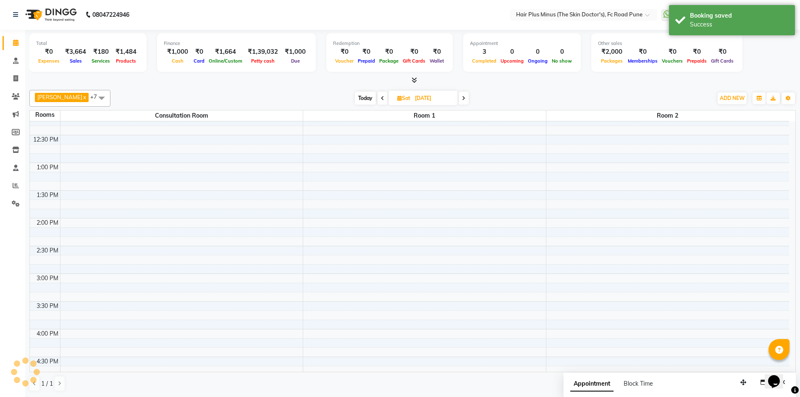
scroll to position [0, 0]
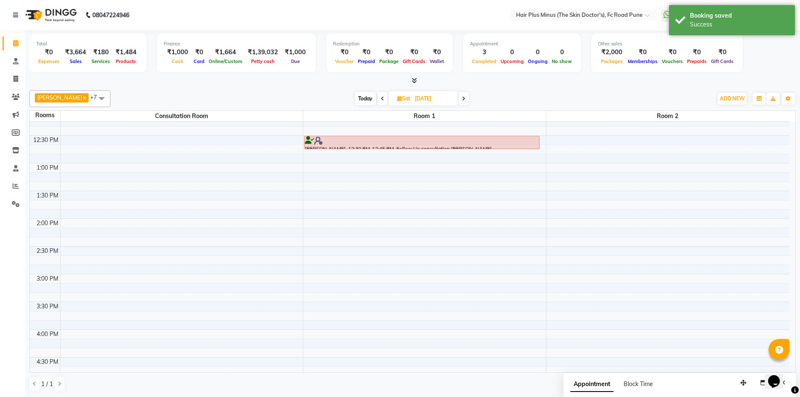
click at [361, 99] on span "Today" at bounding box center [365, 98] width 21 height 13
type input "03-10-2025"
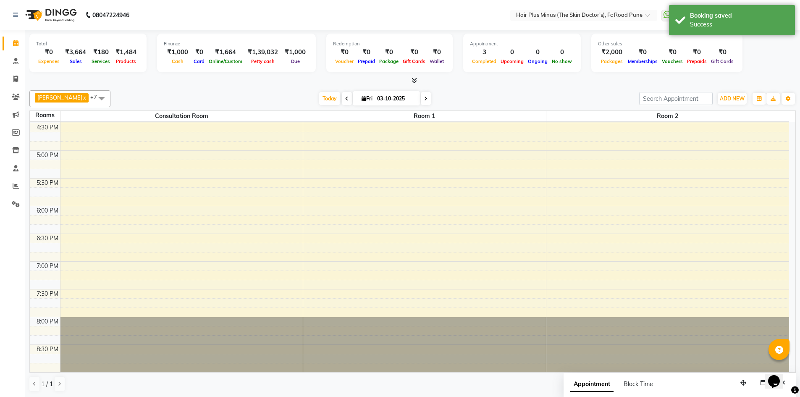
scroll to position [0, 0]
click at [345, 239] on div "10:00 AM 10:30 AM 11:00 AM 11:30 AM 12:00 PM 12:30 PM 1:00 PM 1:30 PM 2:00 PM 2…" at bounding box center [409, 66] width 759 height 609
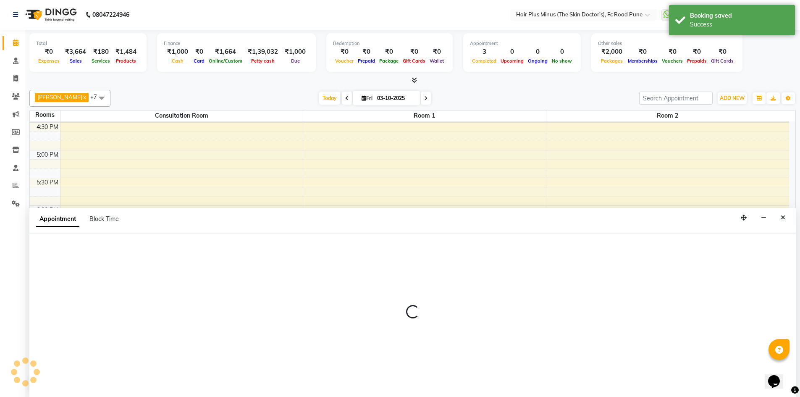
select select "tentative"
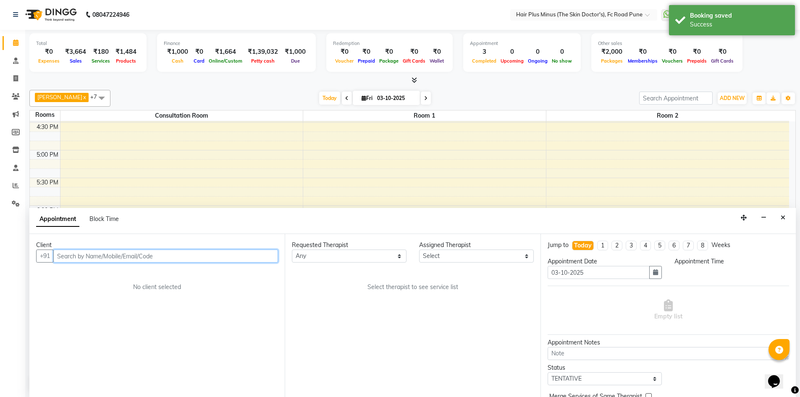
select select "1110"
click at [102, 257] on input "text" at bounding box center [165, 255] width 225 height 13
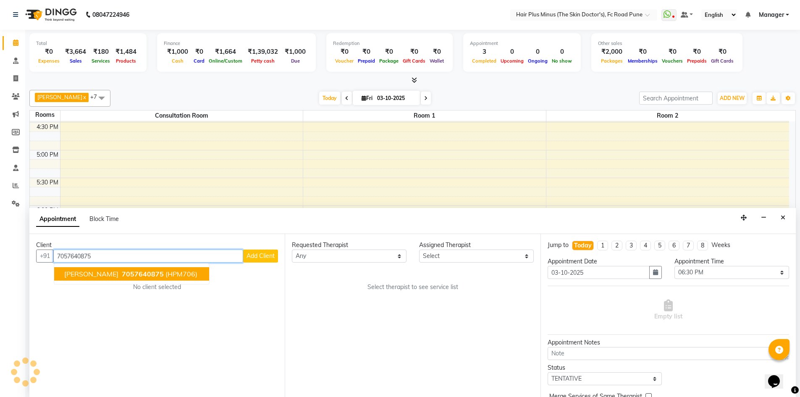
click at [108, 270] on span "anand gadekar" at bounding box center [91, 274] width 54 height 8
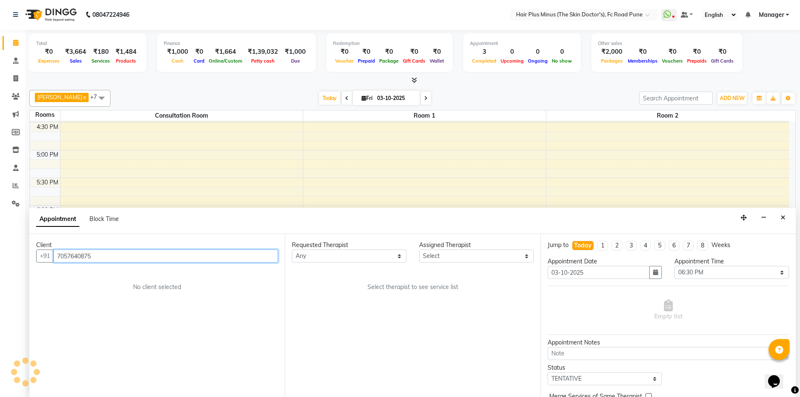
type input "7057640875"
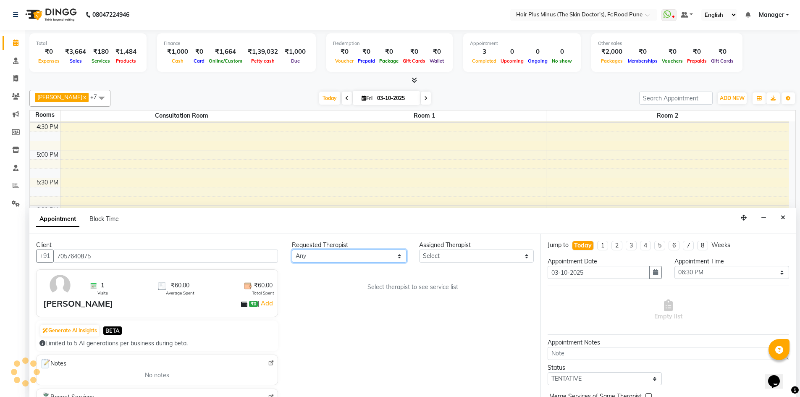
click at [314, 250] on select "Any Dr [PERSON_NAME] Dr. [PERSON_NAME] [PERSON_NAME] Dr [PERSON_NAME] [PERSON_N…" at bounding box center [349, 255] width 115 height 13
select select "71424"
click at [292, 249] on select "Any Dr [PERSON_NAME] Dr. [PERSON_NAME] [PERSON_NAME] Dr [PERSON_NAME] [PERSON_N…" at bounding box center [349, 255] width 115 height 13
select select "71424"
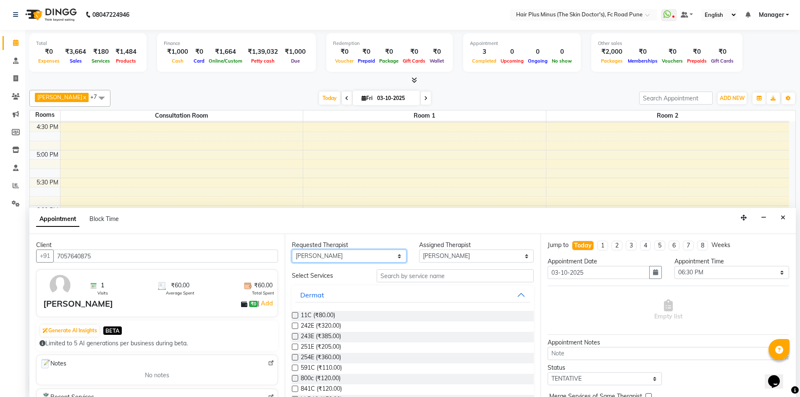
click at [389, 254] on select "Any Dr [PERSON_NAME] Dr. [PERSON_NAME] [PERSON_NAME] Dr [PERSON_NAME] [PERSON_N…" at bounding box center [349, 255] width 115 height 13
select select "90758"
click at [292, 249] on select "Any Dr [PERSON_NAME] Dr. [PERSON_NAME] [PERSON_NAME] Dr [PERSON_NAME] [PERSON_N…" at bounding box center [349, 255] width 115 height 13
select select "90758"
click at [390, 276] on input "text" at bounding box center [455, 275] width 157 height 13
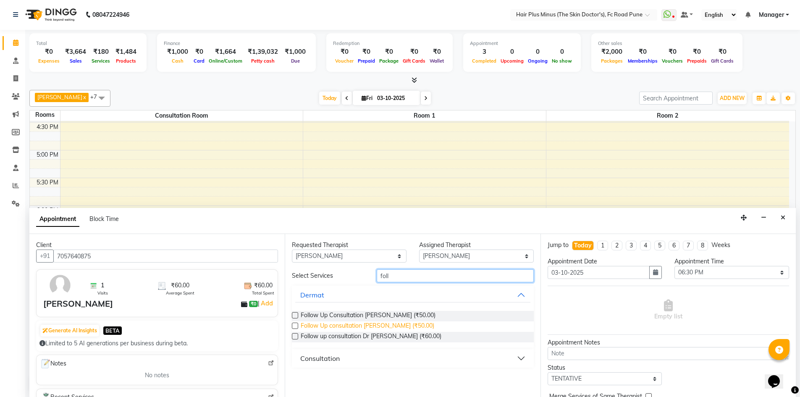
type input "foll"
click at [405, 326] on span "Follow Up consultation [PERSON_NAME] (₹50.00)" at bounding box center [368, 326] width 134 height 10
checkbox input "false"
select select
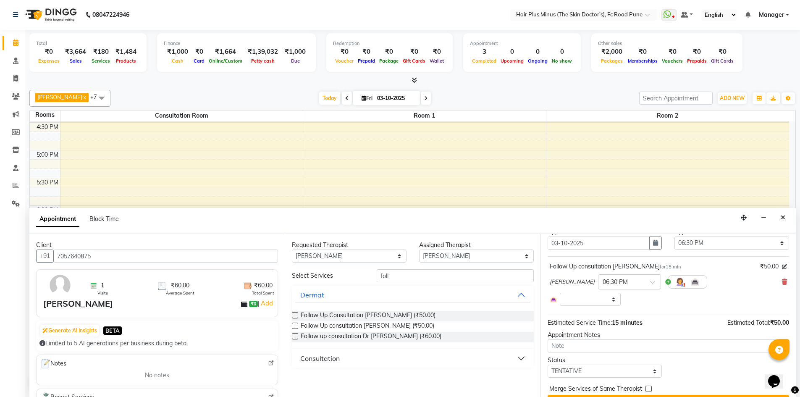
scroll to position [49, 0]
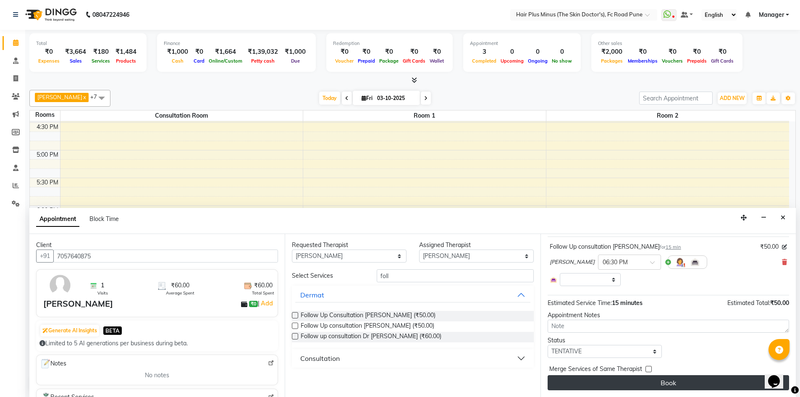
click at [590, 383] on button "Book" at bounding box center [668, 382] width 241 height 15
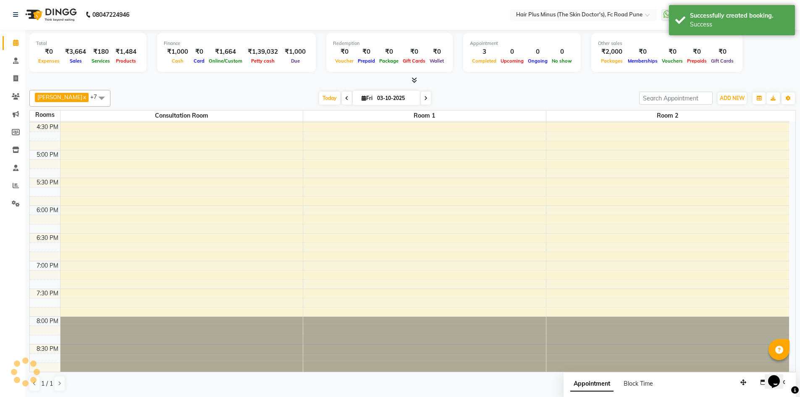
scroll to position [0, 0]
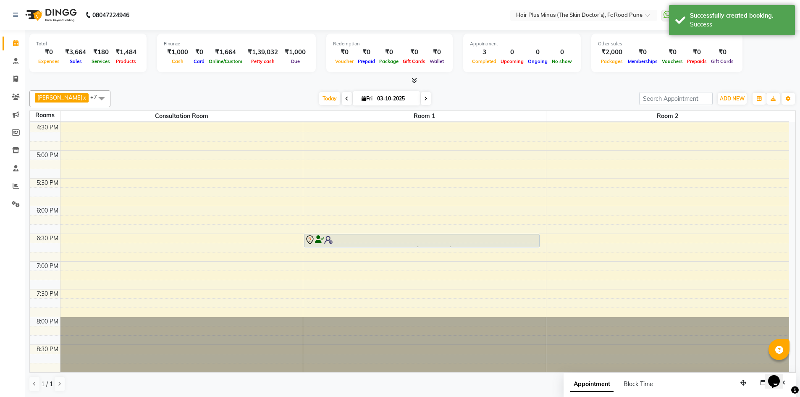
click at [378, 96] on input "03-10-2025" at bounding box center [396, 98] width 42 height 13
select select "10"
select select "2025"
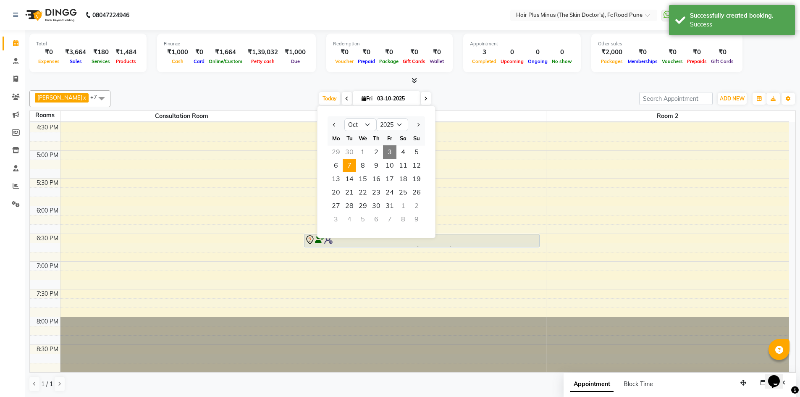
click at [351, 162] on span "7" at bounding box center [349, 165] width 13 height 13
type input "07-10-2025"
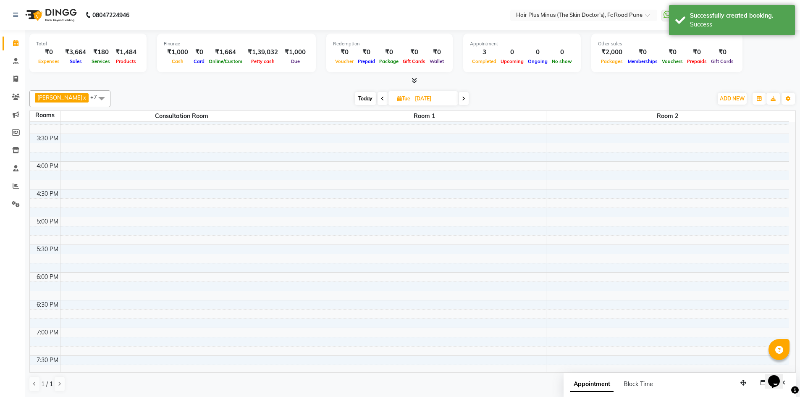
scroll to position [335, 0]
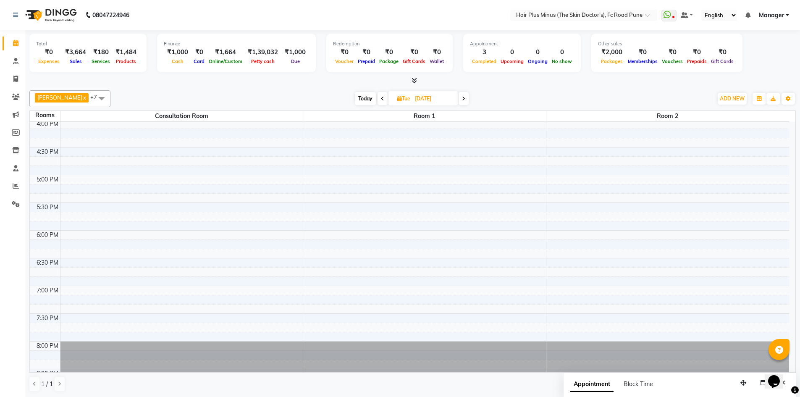
click at [316, 178] on div "10:00 AM 10:30 AM 11:00 AM 11:30 AM 12:00 PM 12:30 PM 1:00 PM 1:30 PM 2:00 PM 2…" at bounding box center [409, 91] width 759 height 609
select select "tentative"
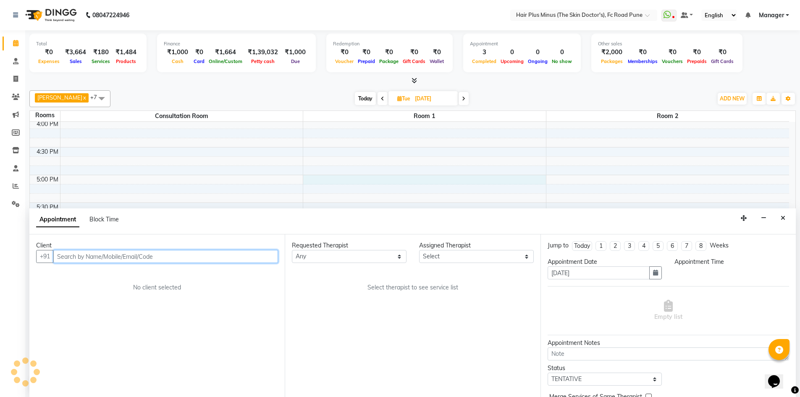
scroll to position [0, 0]
select select "1020"
click at [177, 258] on input "text" at bounding box center [165, 255] width 225 height 13
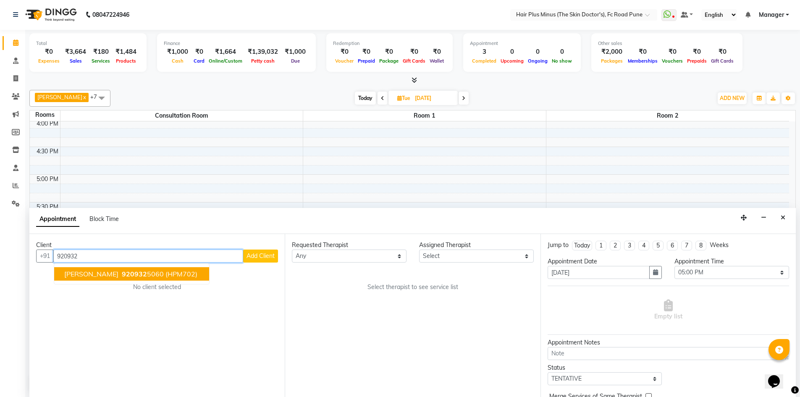
click at [171, 276] on span "(HPM702)" at bounding box center [181, 274] width 32 height 8
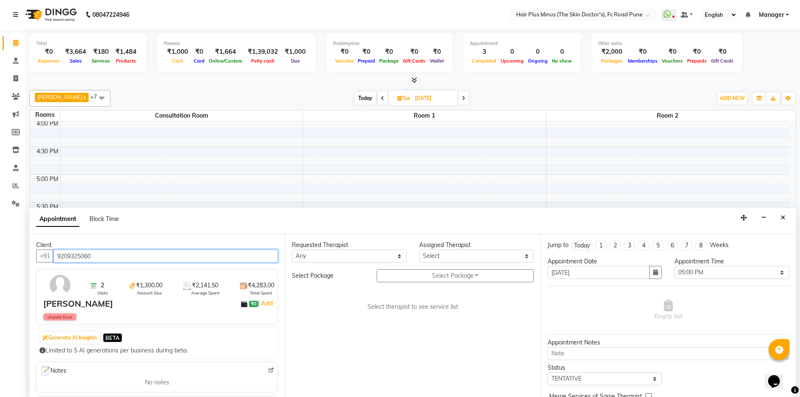
type input "9209325060"
click at [303, 258] on select "Any Dr [PERSON_NAME] Dr. [PERSON_NAME] [PERSON_NAME] Dr [PERSON_NAME] [PERSON_N…" at bounding box center [349, 255] width 115 height 13
select select "71424"
click at [292, 249] on select "Any Dr [PERSON_NAME] Dr. [PERSON_NAME] [PERSON_NAME] Dr [PERSON_NAME] [PERSON_N…" at bounding box center [349, 255] width 115 height 13
select select "71424"
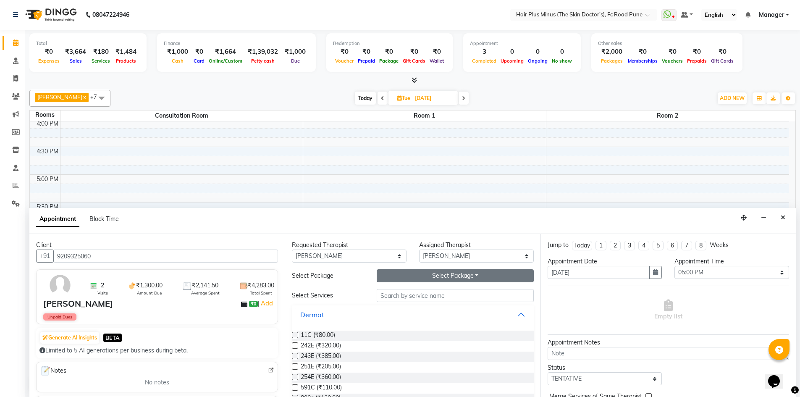
click at [449, 275] on button "Select Package Toggle Dropdown" at bounding box center [455, 275] width 157 height 13
click at [404, 293] on li "M Acne Peel(5+1)" at bounding box center [411, 293] width 68 height 12
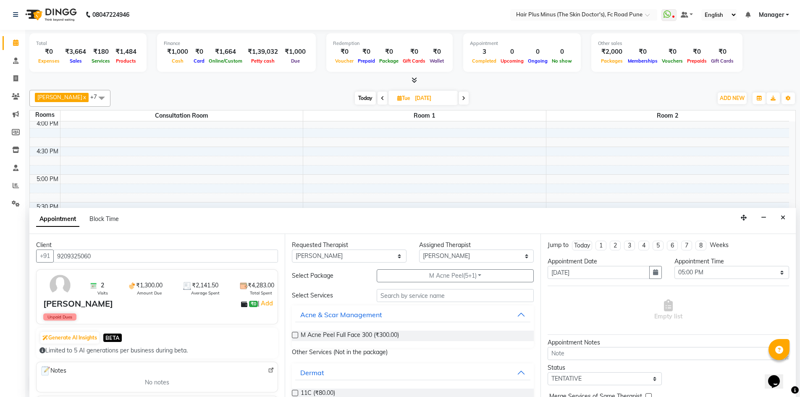
drag, startPoint x: 295, startPoint y: 335, endPoint x: 342, endPoint y: 336, distance: 47.5
click at [296, 335] on label at bounding box center [295, 335] width 6 height 6
click at [296, 335] on input "checkbox" at bounding box center [294, 335] width 5 height 5
checkbox input "true"
select select "4035"
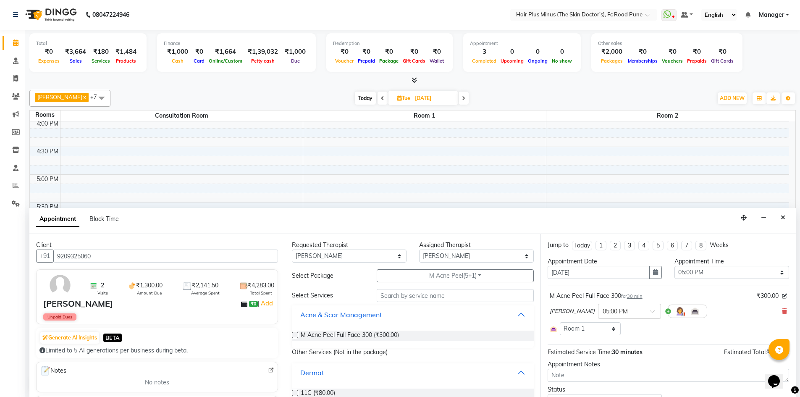
checkbox input "false"
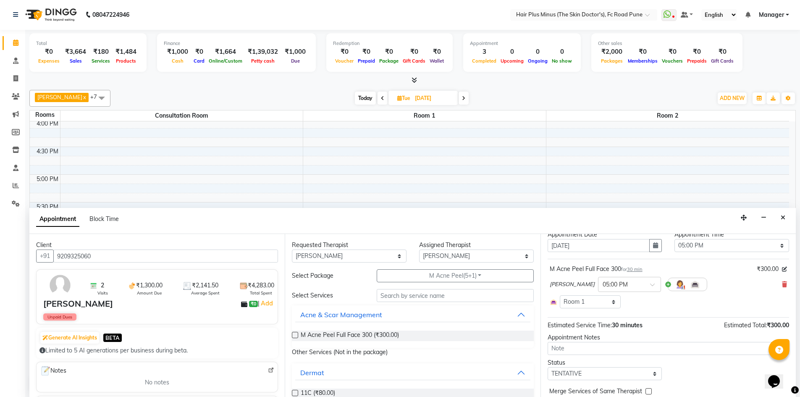
scroll to position [49, 0]
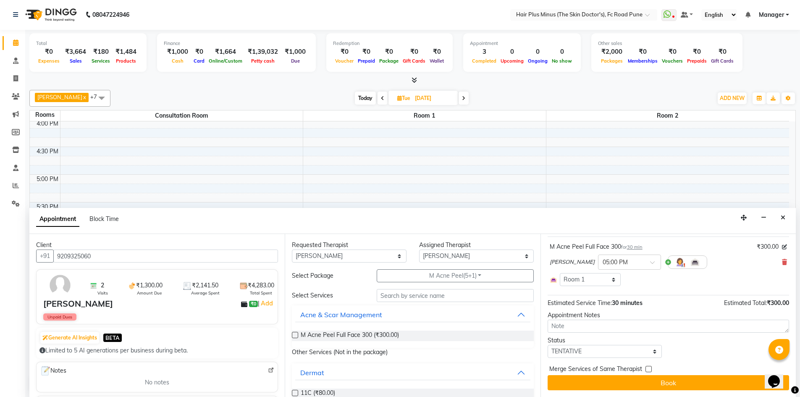
drag, startPoint x: 659, startPoint y: 378, endPoint x: 659, endPoint y: 373, distance: 5.5
click at [659, 376] on button "Book" at bounding box center [668, 382] width 241 height 15
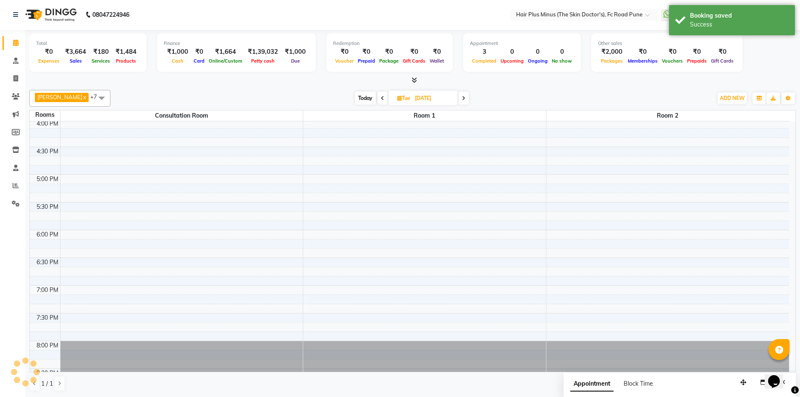
scroll to position [0, 0]
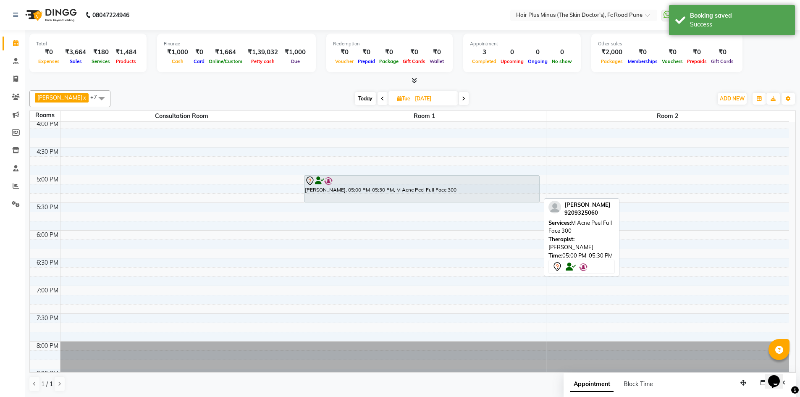
click at [338, 186] on div "ayush magar, 05:00 PM-05:30 PM, M Acne Peel Full Face 300" at bounding box center [421, 189] width 235 height 26
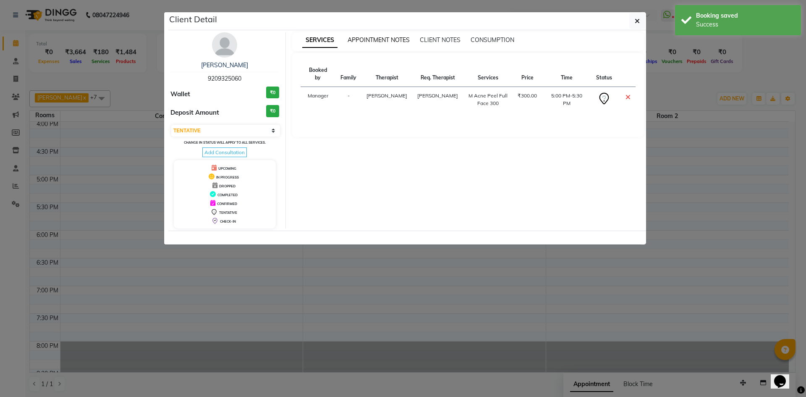
click at [375, 38] on span "APPOINTMENT NOTES" at bounding box center [379, 40] width 62 height 8
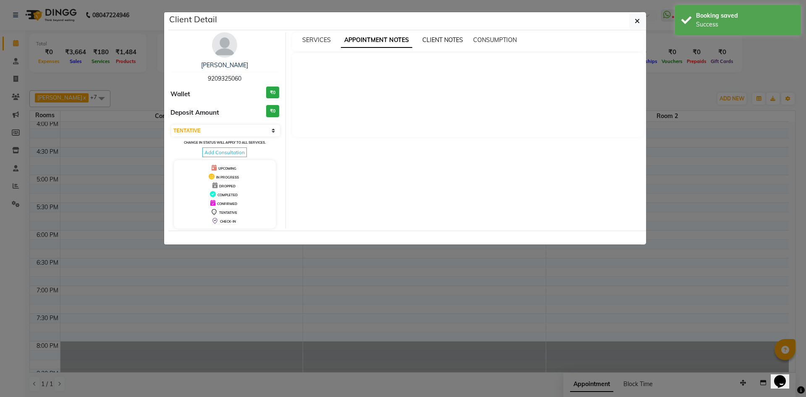
click at [449, 42] on span "CLIENT NOTES" at bounding box center [442, 40] width 41 height 8
click at [493, 37] on span "CONSUMPTION" at bounding box center [494, 40] width 44 height 8
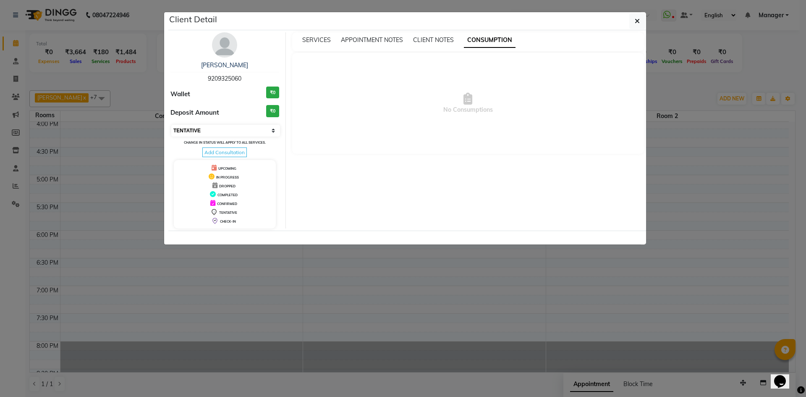
click at [273, 127] on select "Select CONFIRMED TENTATIVE" at bounding box center [225, 131] width 109 height 12
select select "6"
click at [171, 125] on select "Select CONFIRMED TENTATIVE" at bounding box center [225, 131] width 109 height 12
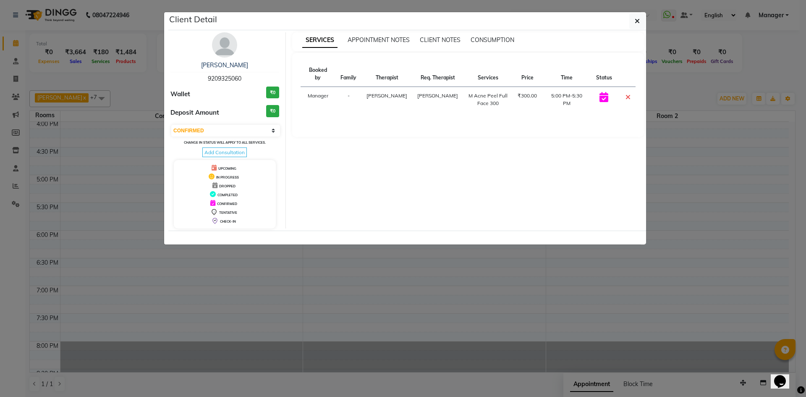
click at [366, 294] on ngb-modal-window "Client Detail ayush magar 9209325060 Wallet ₹0 Deposit Amount ₹0 Select CONFIRM…" at bounding box center [403, 198] width 806 height 397
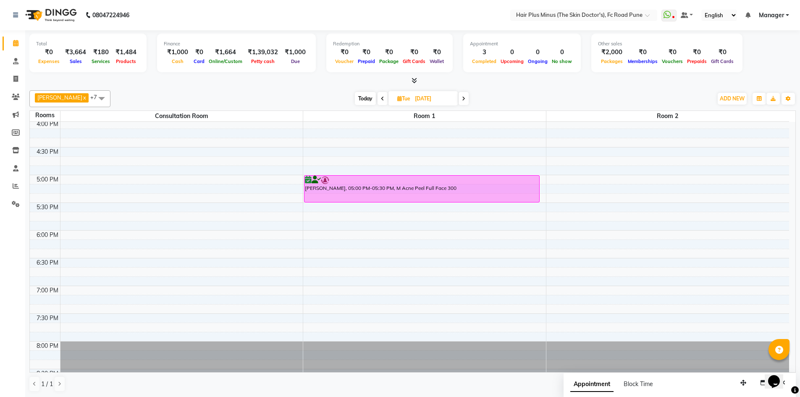
click at [361, 97] on span "Today" at bounding box center [365, 98] width 21 height 13
type input "03-10-2025"
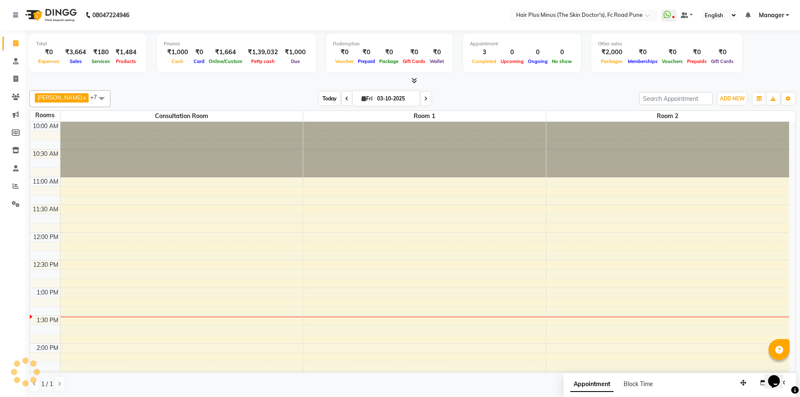
scroll to position [167, 0]
